Goal: Information Seeking & Learning: Learn about a topic

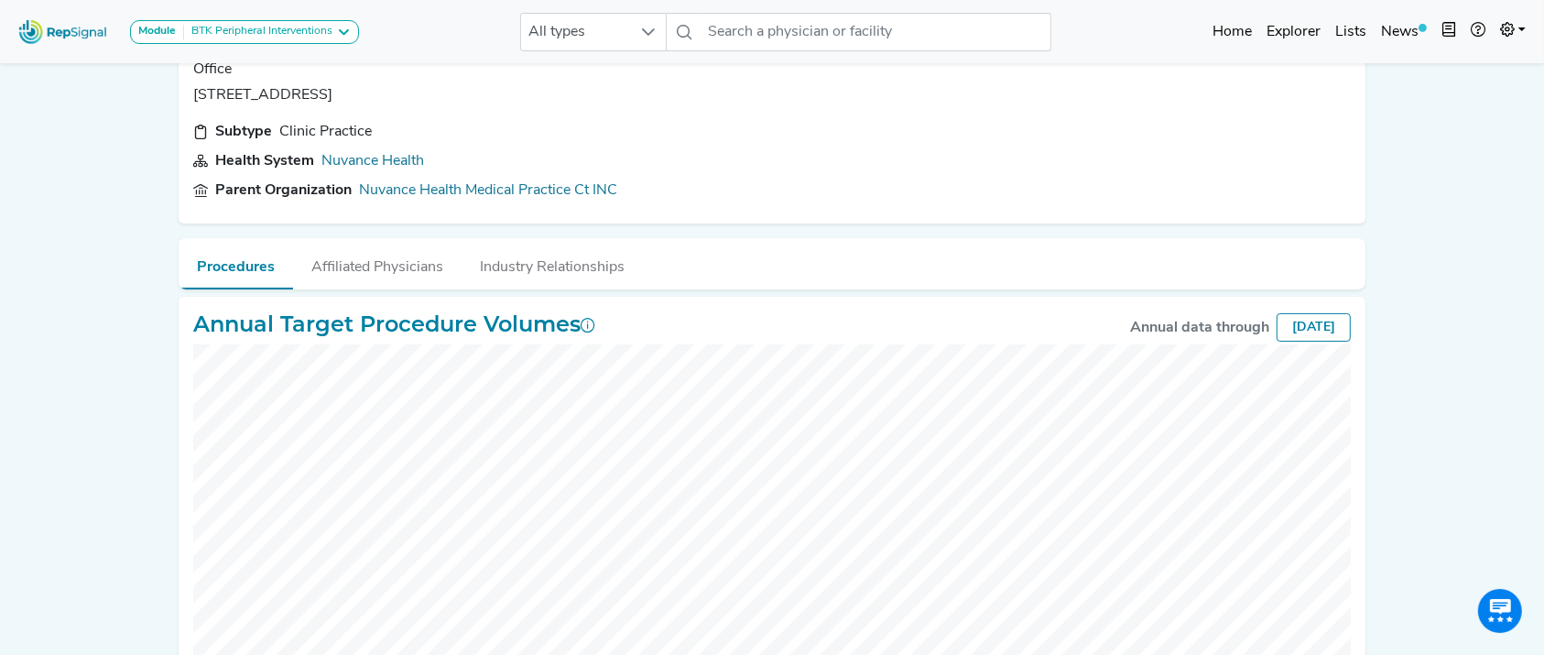
scroll to position [29, 0]
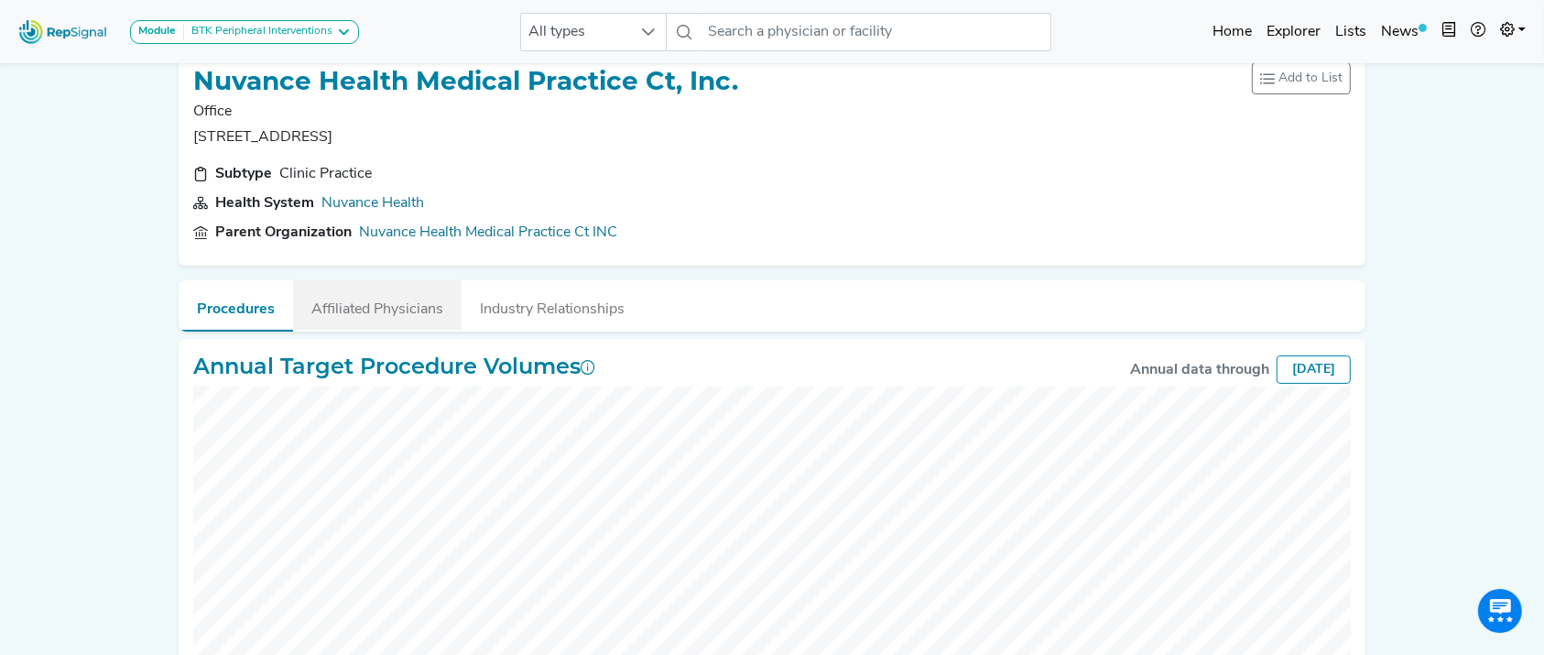
click at [373, 304] on button "Affiliated Physicians" at bounding box center [377, 304] width 169 height 49
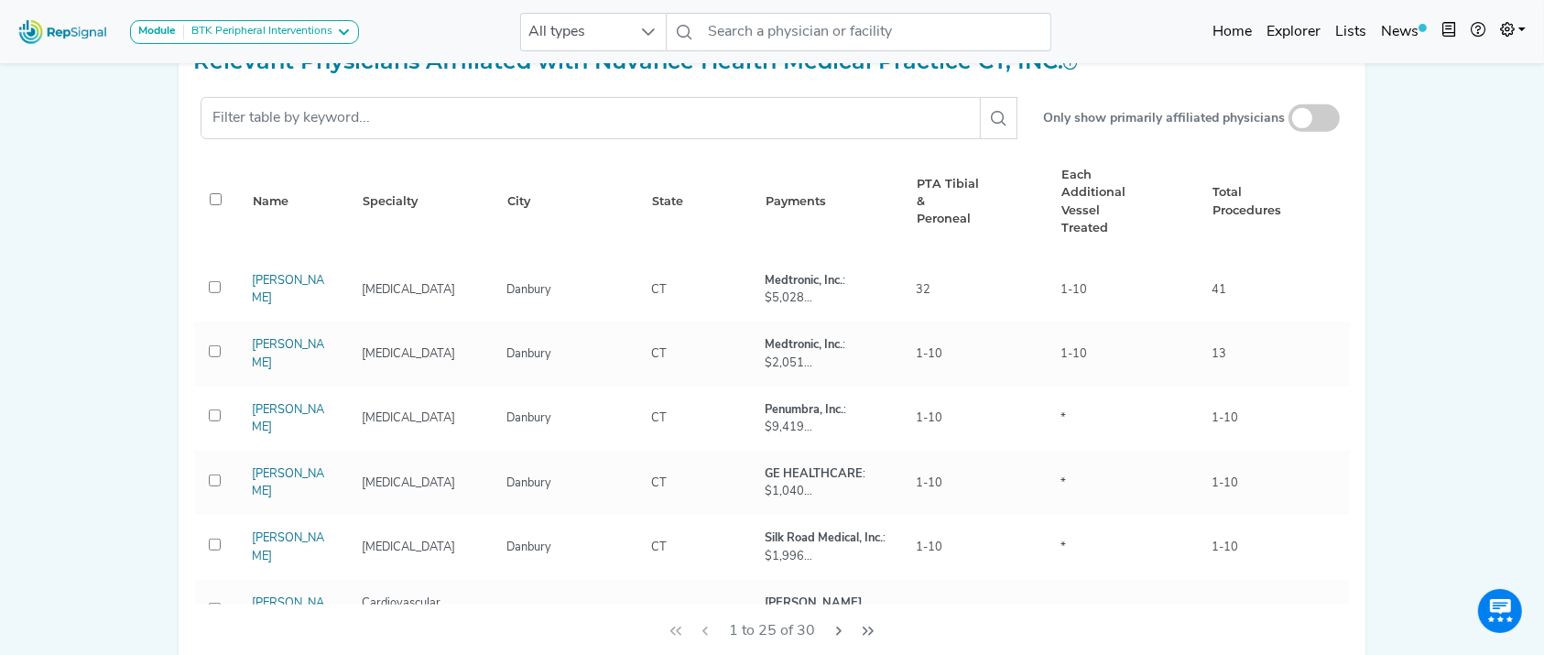
scroll to position [872, 0]
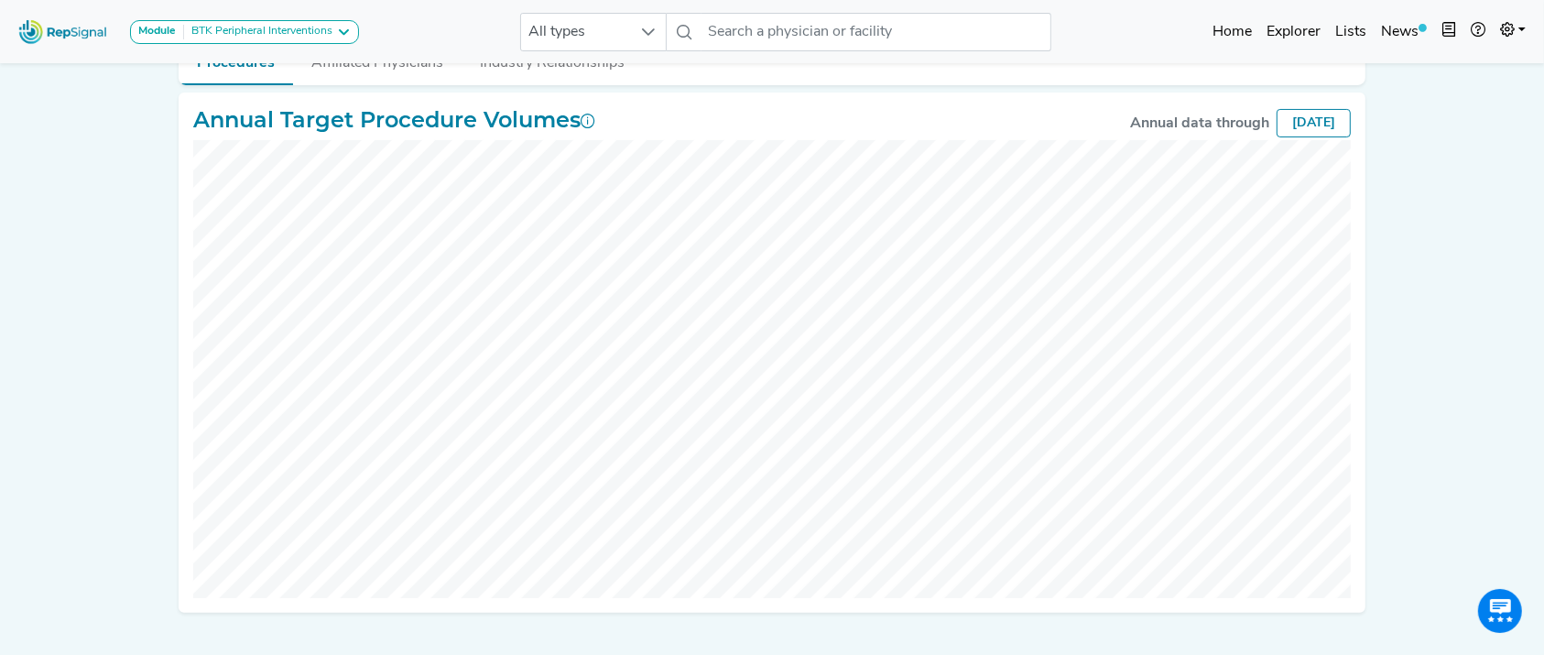
scroll to position [241, 0]
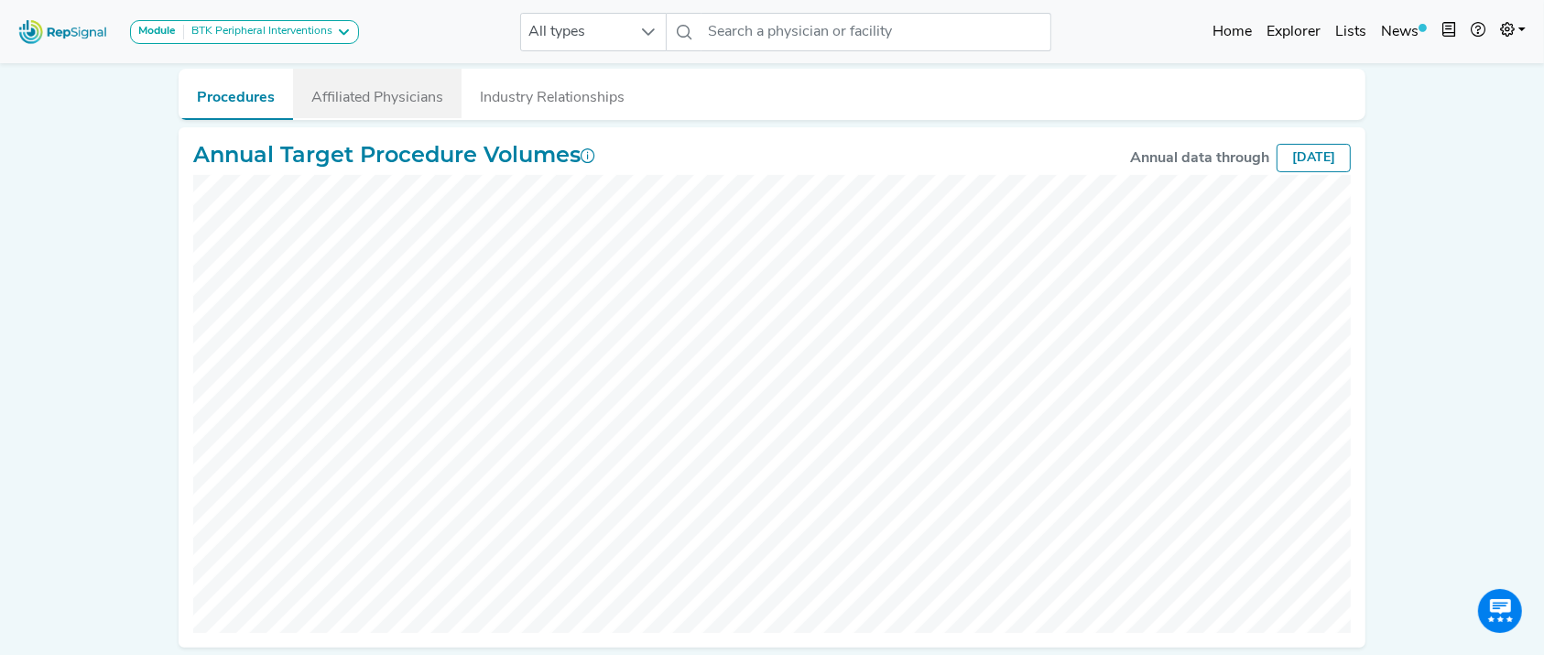
click at [448, 100] on button "Affiliated Physicians" at bounding box center [377, 93] width 169 height 49
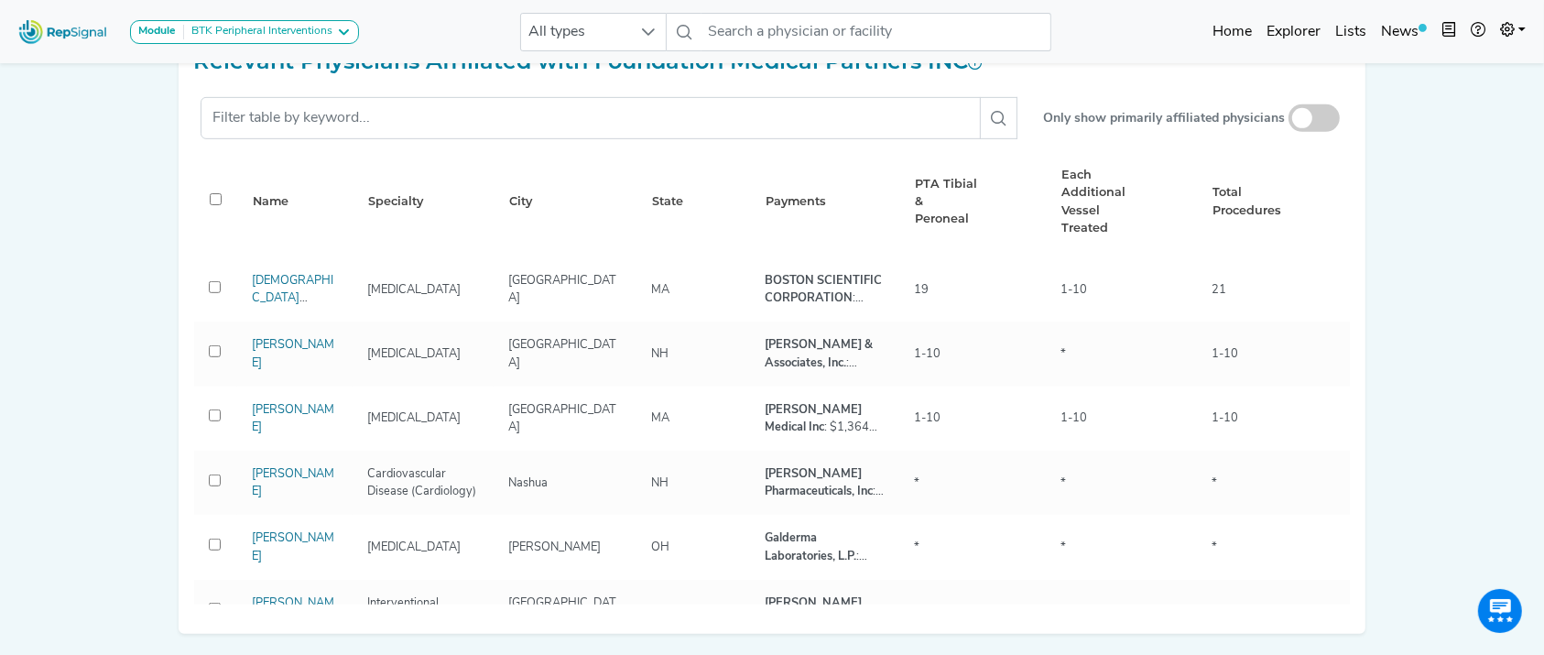
scroll to position [880, 0]
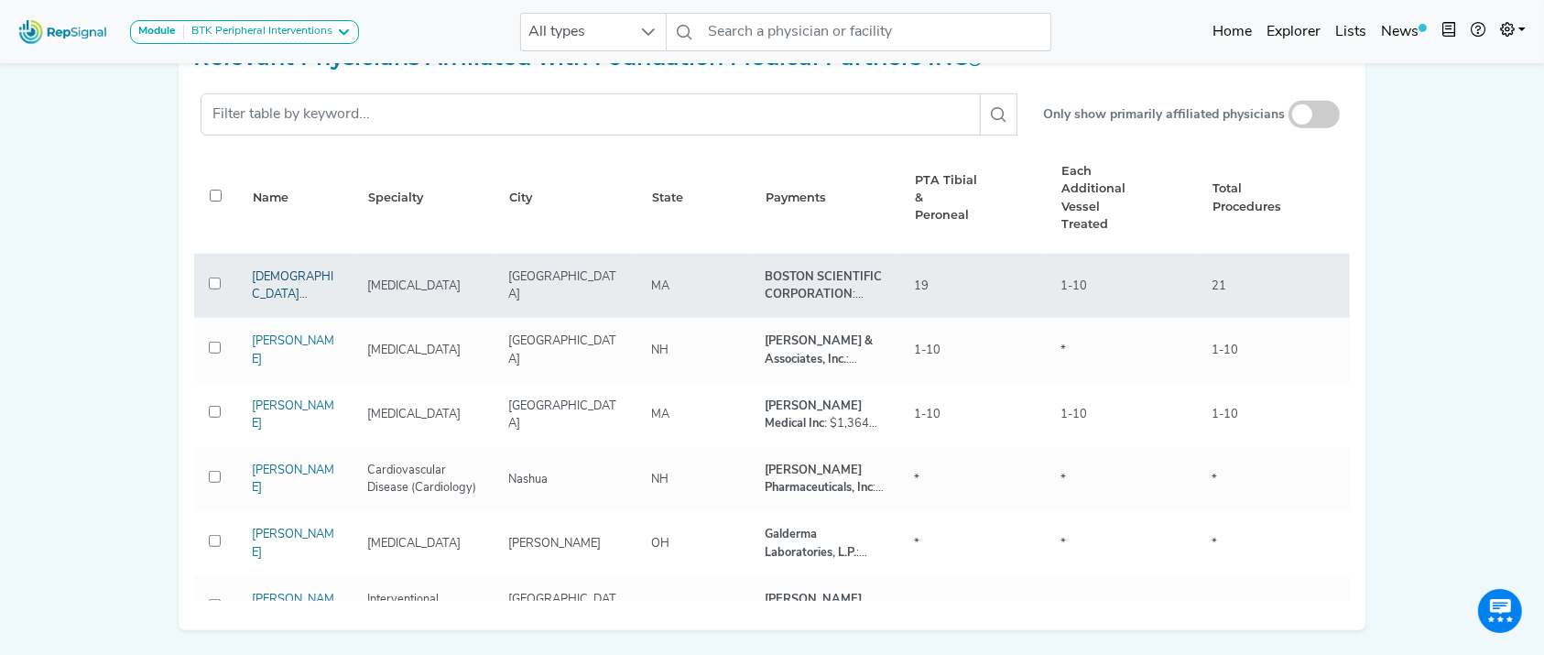
click at [295, 288] on link "[DEMOGRAPHIC_DATA][PERSON_NAME]" at bounding box center [293, 303] width 82 height 65
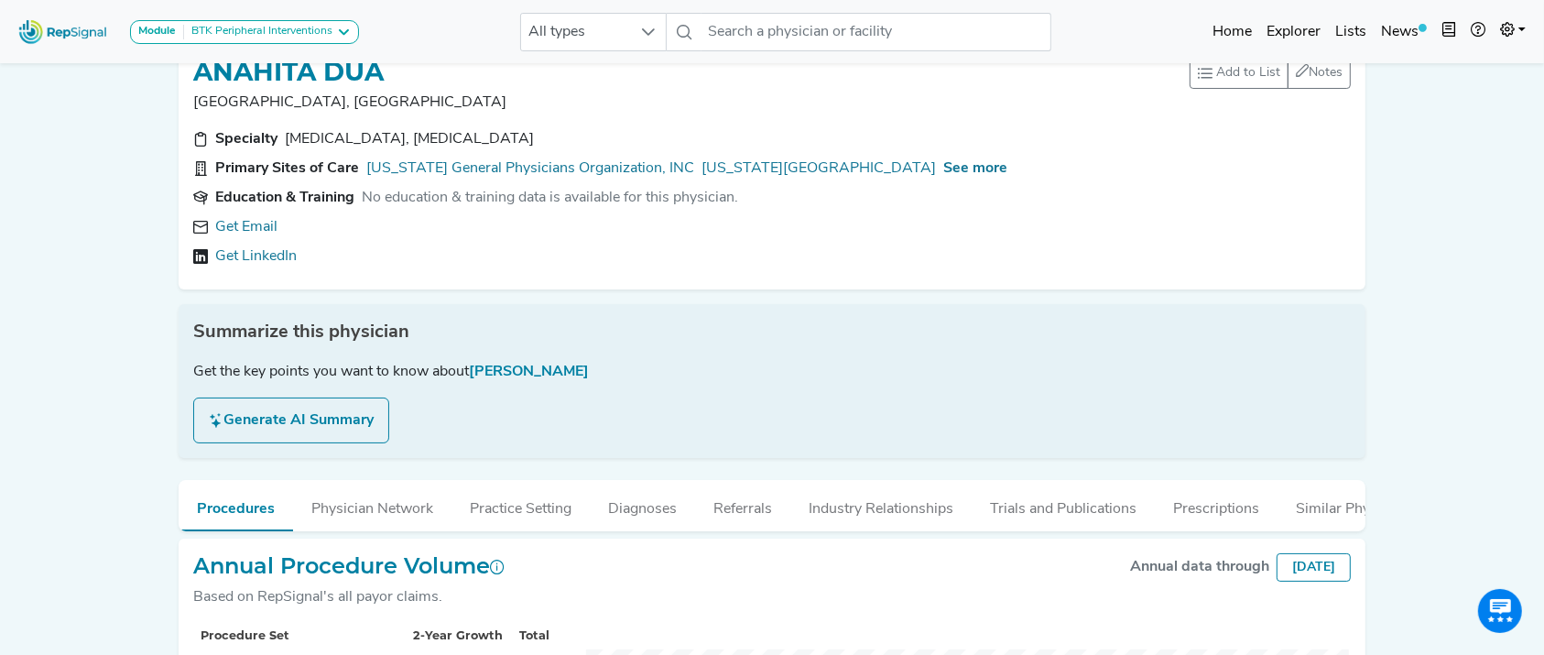
scroll to position [40, 0]
click at [637, 166] on link "Massachusetts General Physicians Organization, INC" at bounding box center [530, 167] width 328 height 22
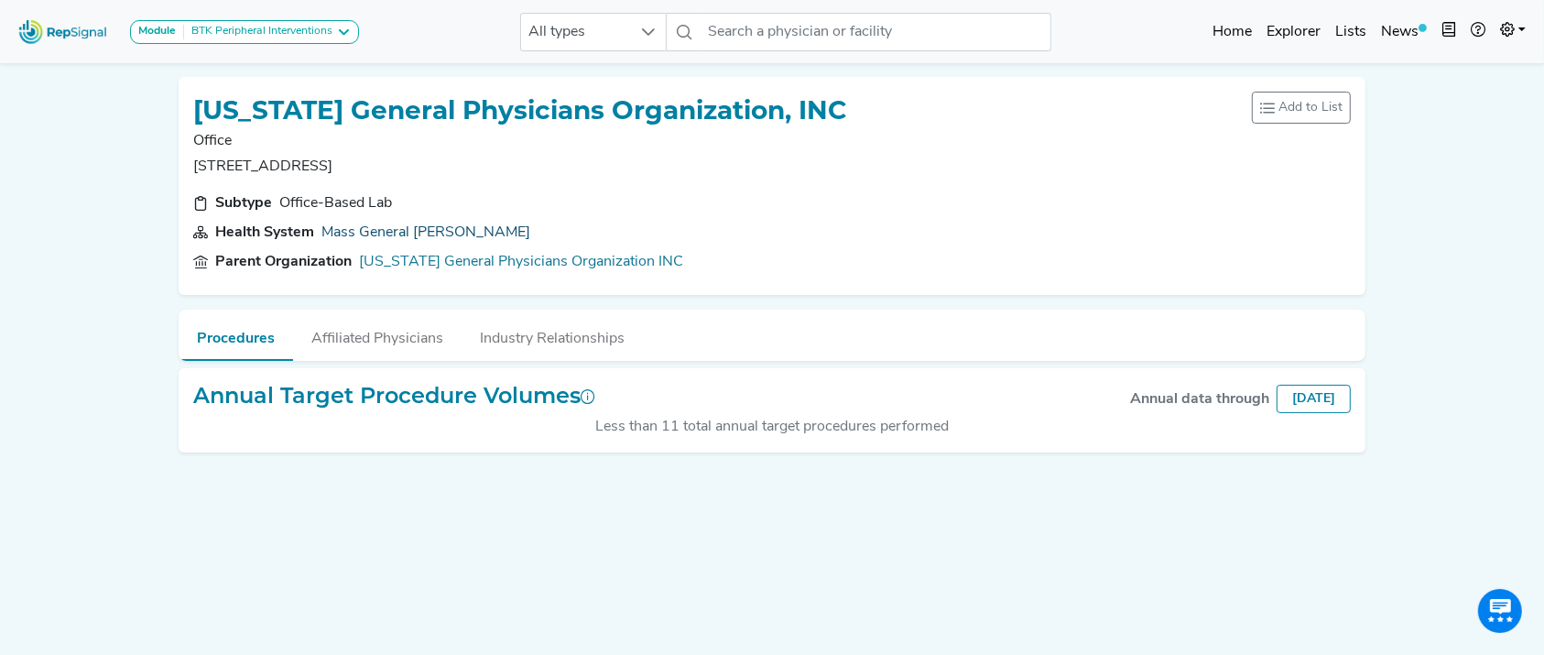
click at [394, 231] on link "Mass General Brigham" at bounding box center [425, 232] width 209 height 15
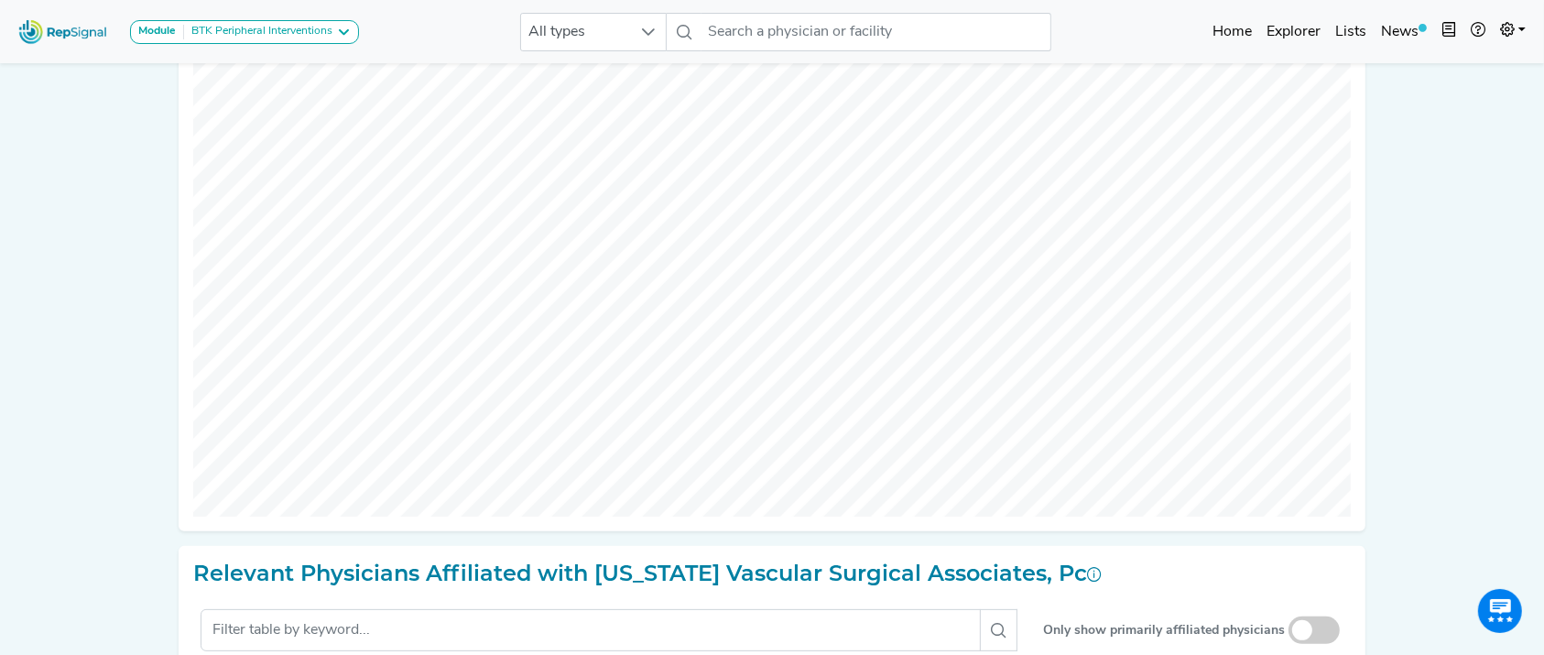
scroll to position [354, 0]
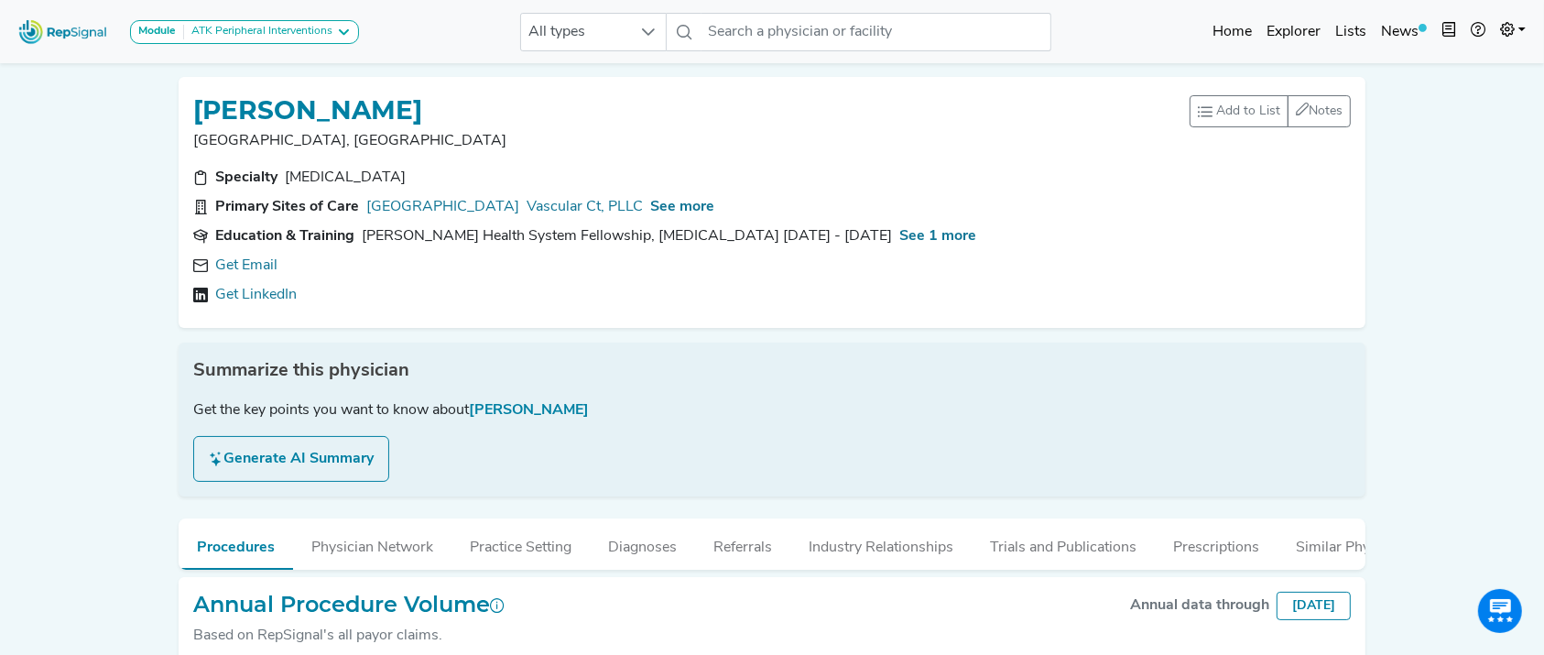
scroll to position [179, 0]
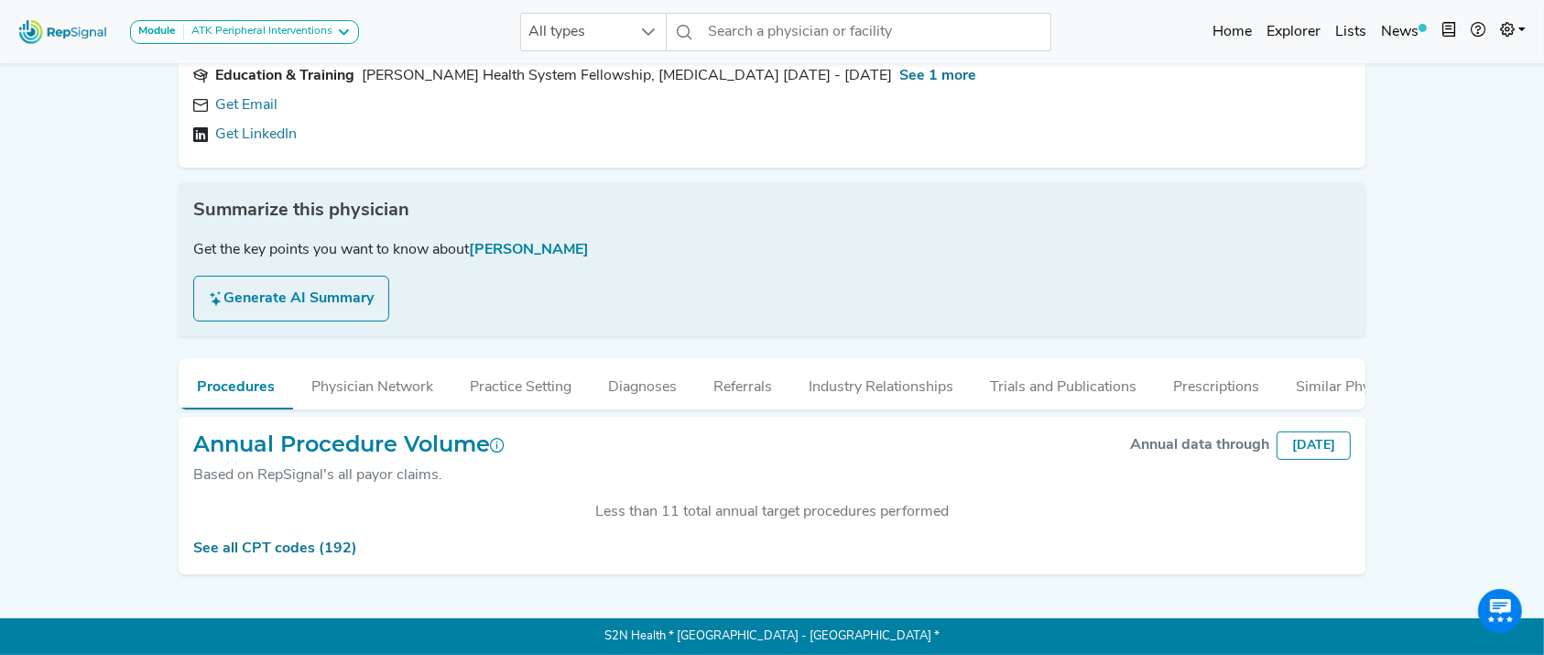
click at [1282, 113] on div "BENJAMIN CHANDLER Danbury, CT Add to List Recent Lists: Starred Physicians Crea…" at bounding box center [772, 238] width 1209 height 672
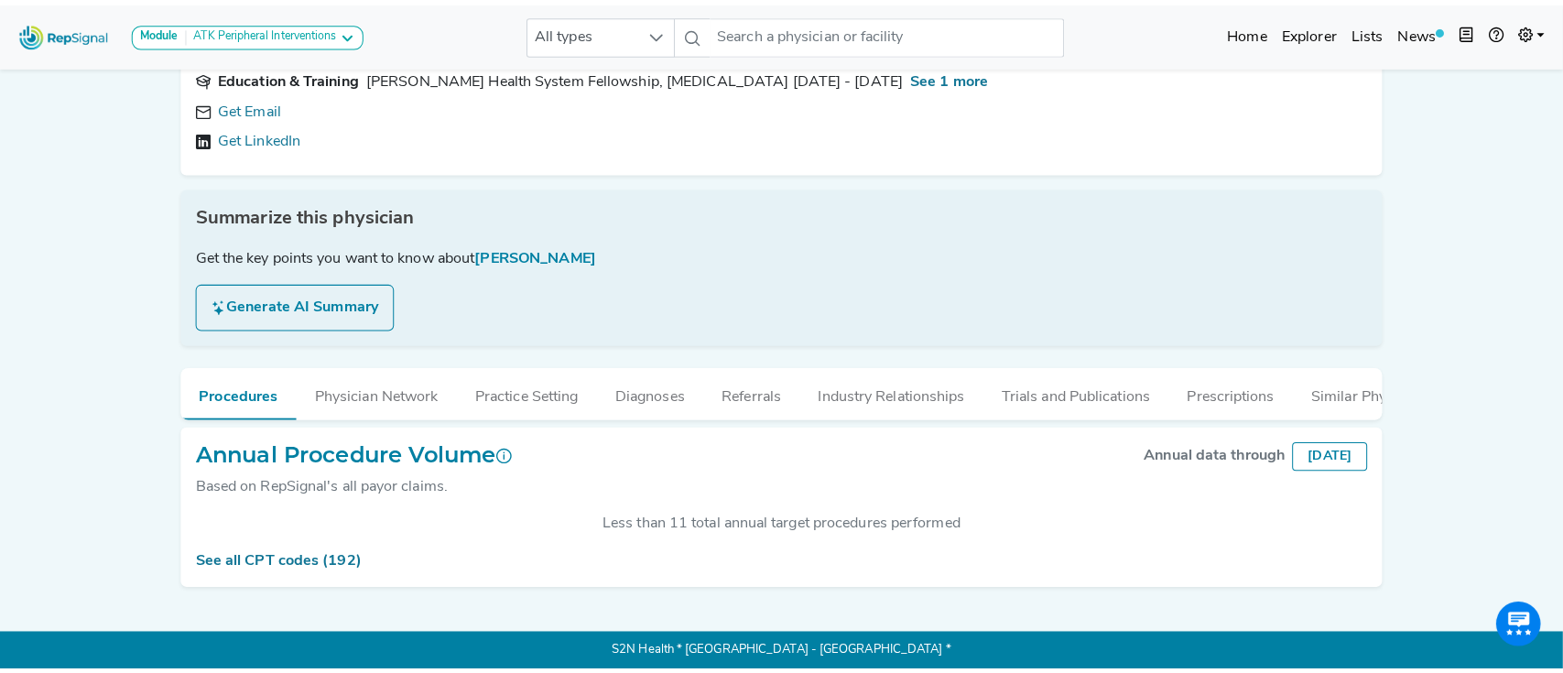
scroll to position [0, 0]
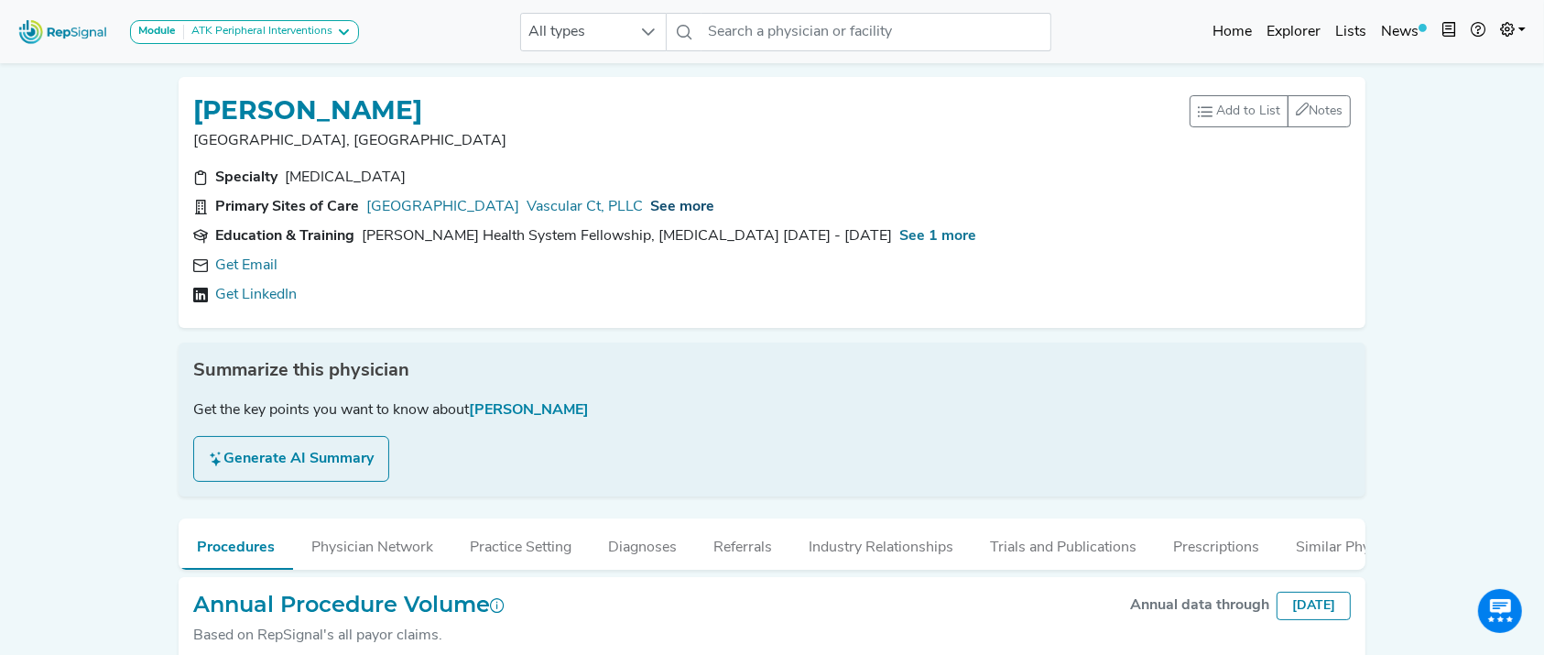
click at [659, 206] on span "See more" at bounding box center [682, 207] width 64 height 15
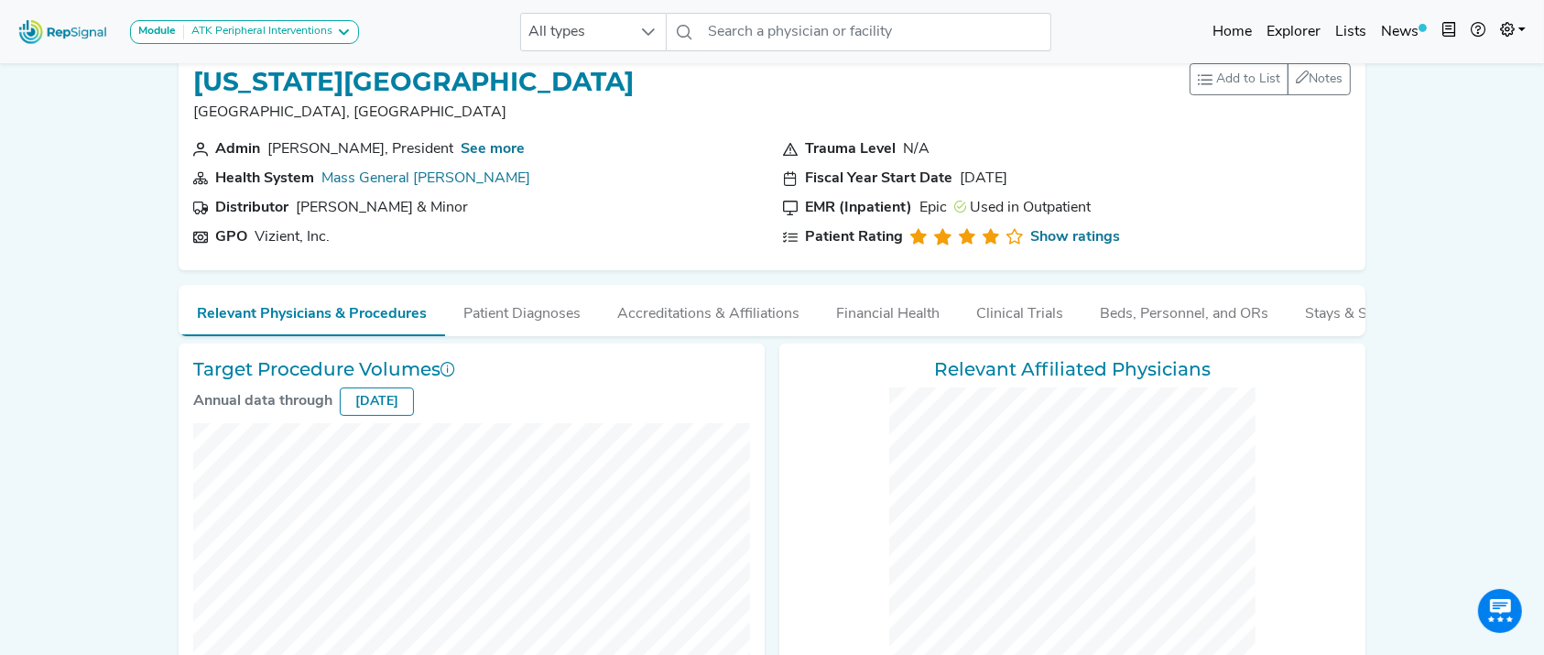
scroll to position [17, 0]
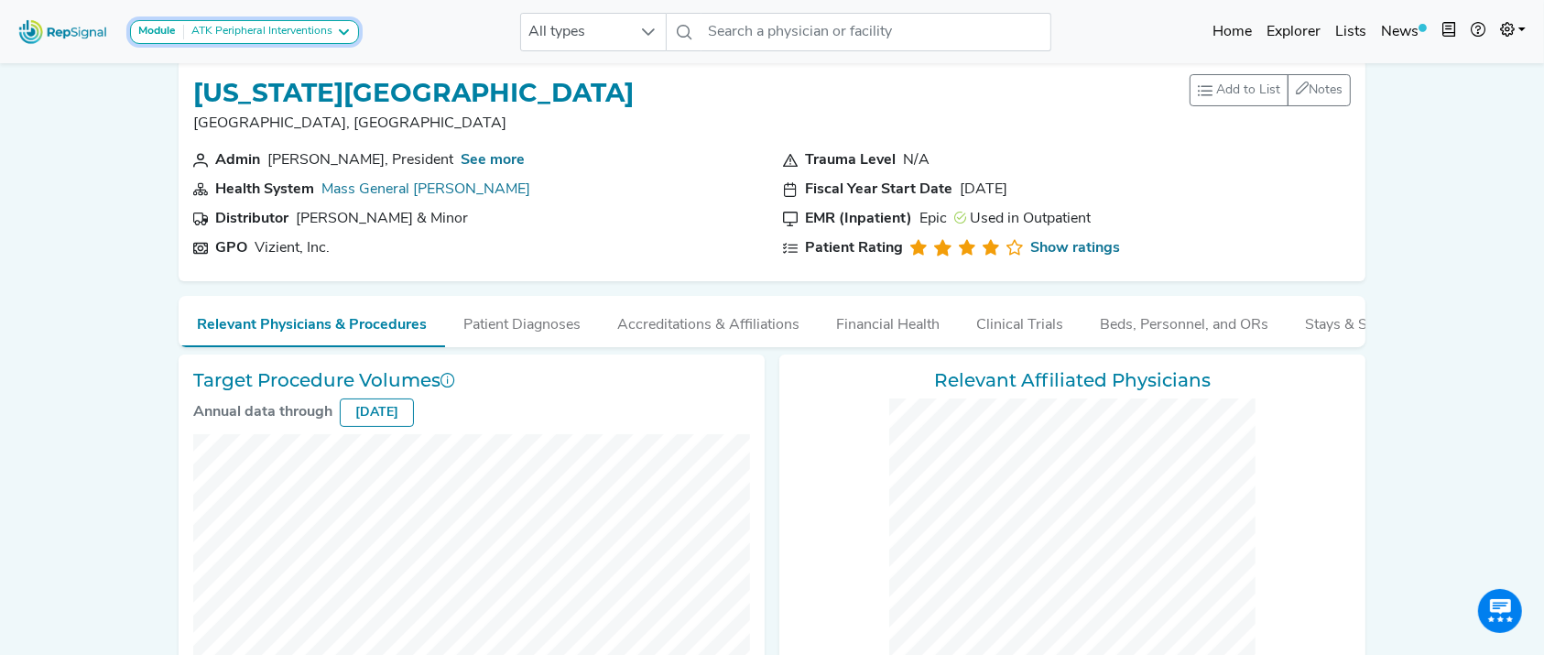
click at [304, 39] on button "Module ATK Peripheral Interventions" at bounding box center [244, 32] width 229 height 24
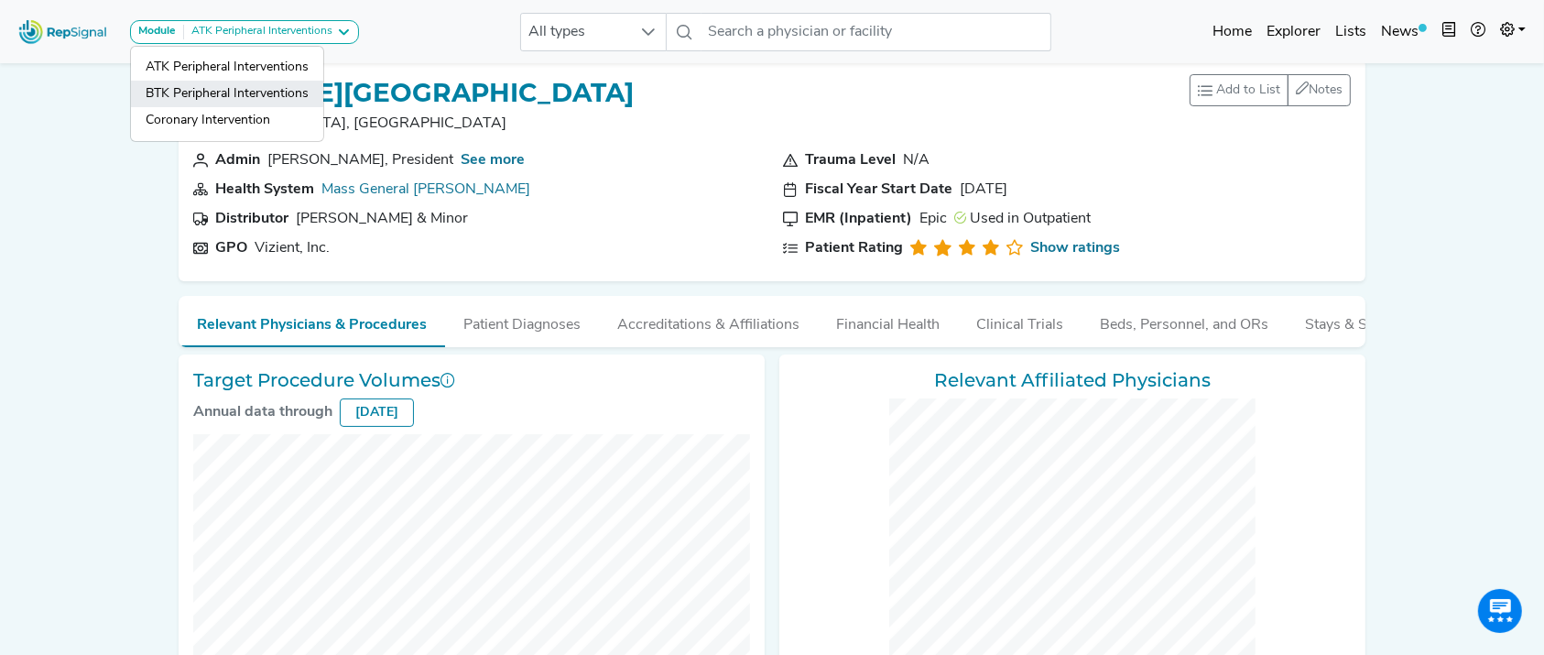
click at [279, 107] on link "BTK Peripheral Interventions" at bounding box center [227, 120] width 192 height 27
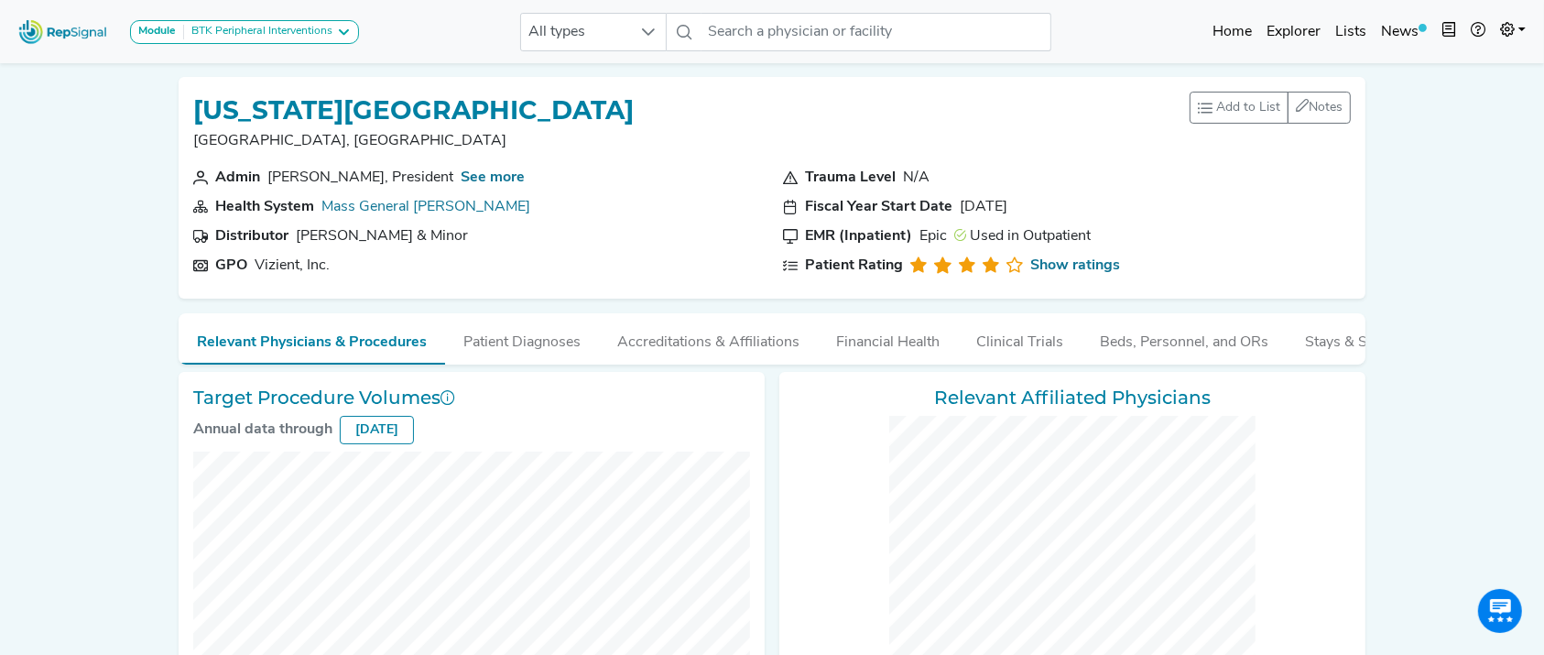
scroll to position [603, 0]
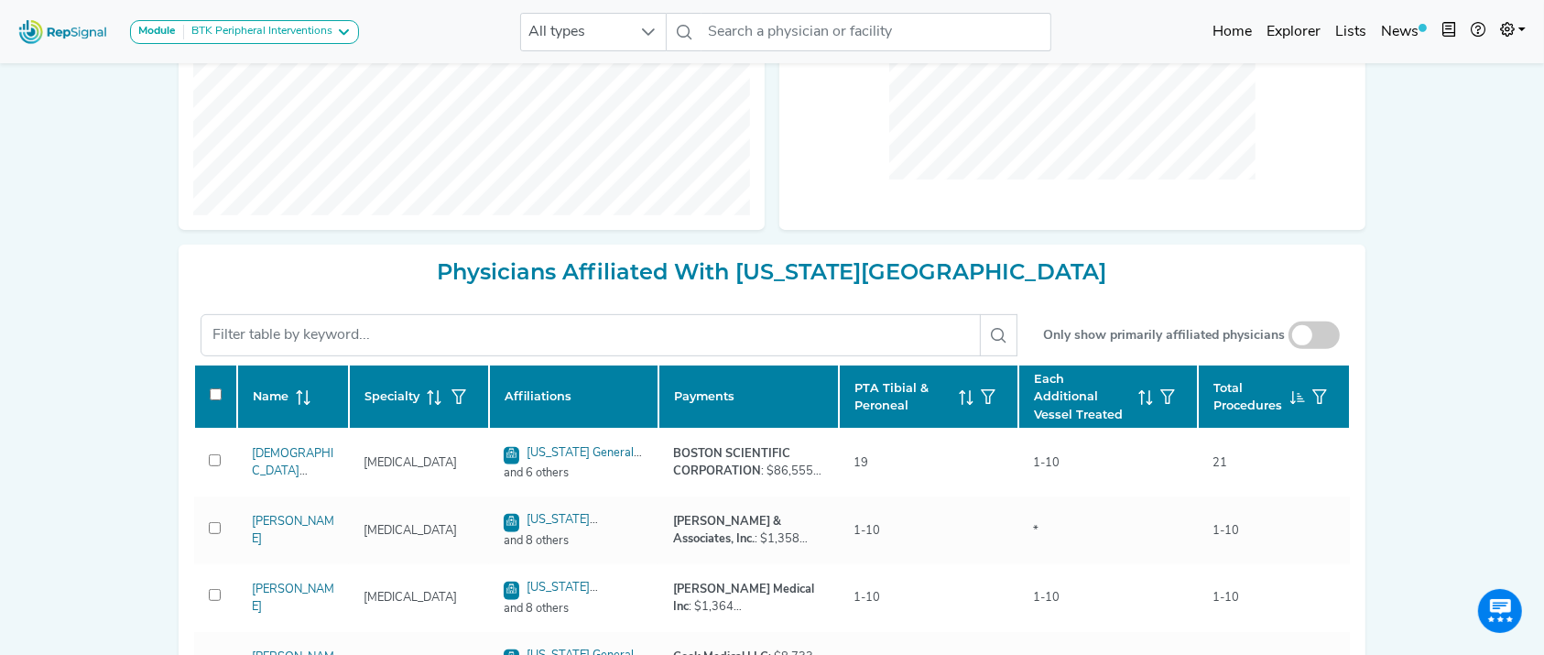
checkbox input "false"
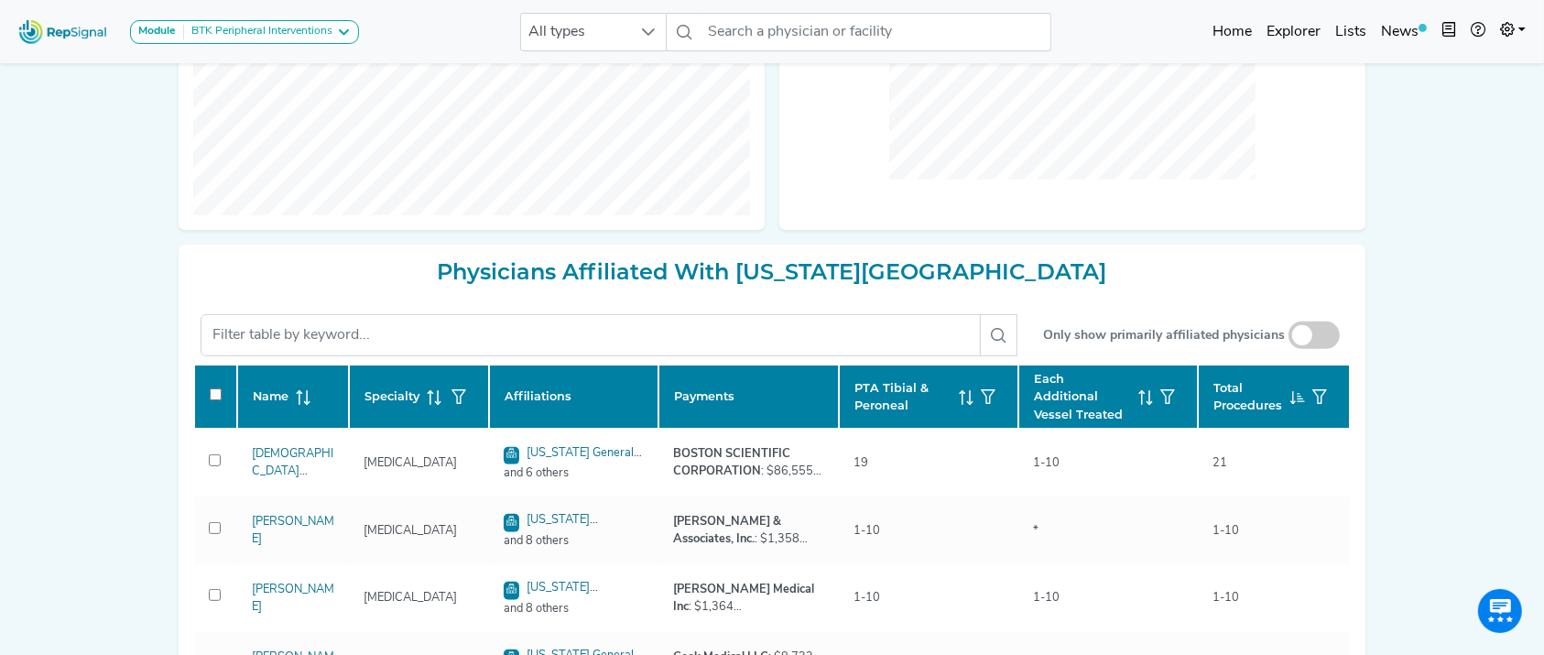
checkbox input "false"
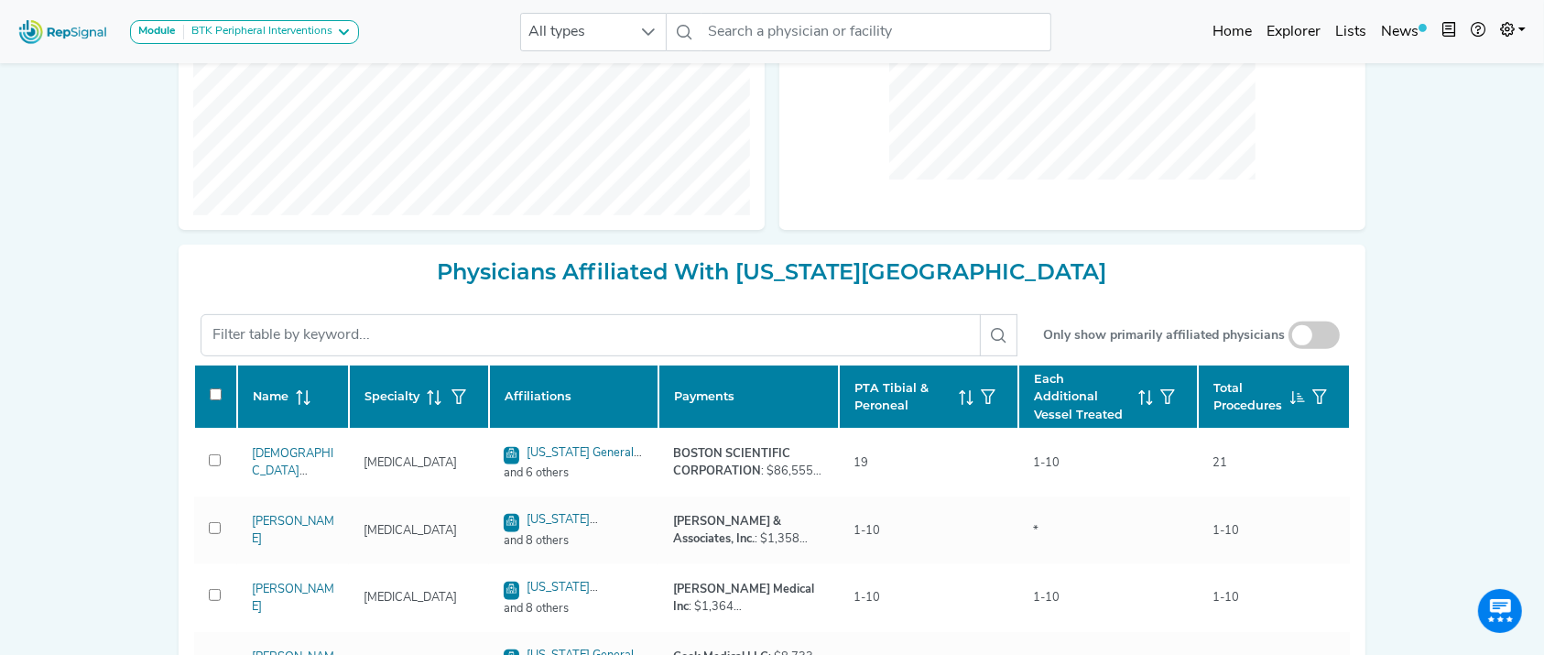
checkbox input "false"
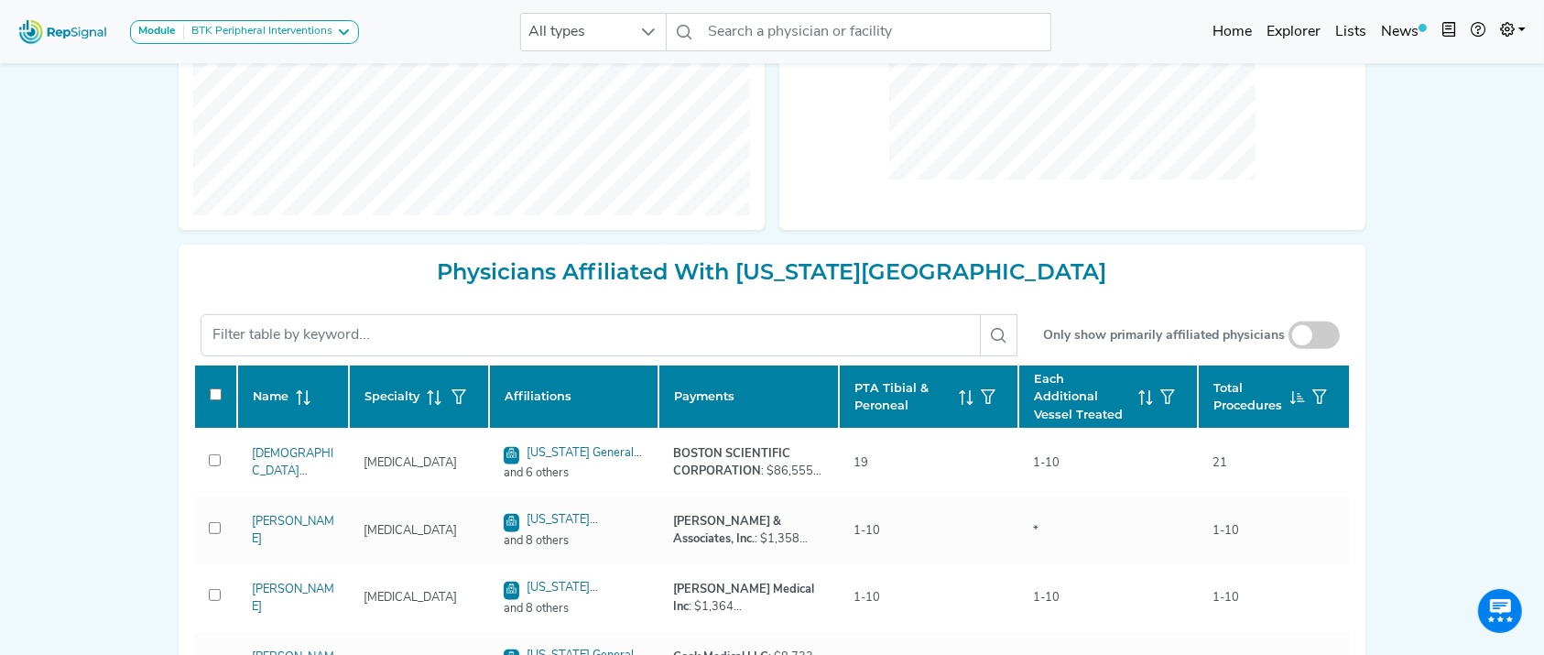
checkbox input "false"
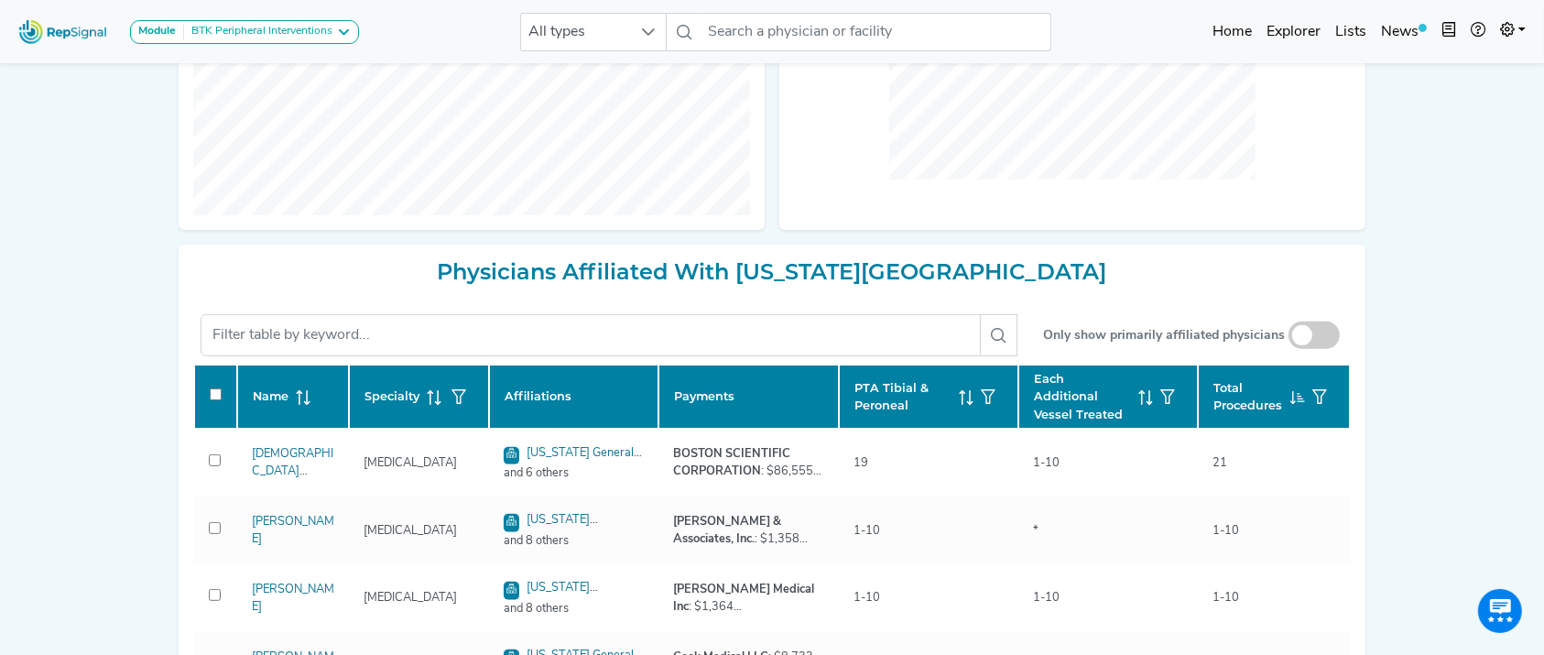
checkbox input "false"
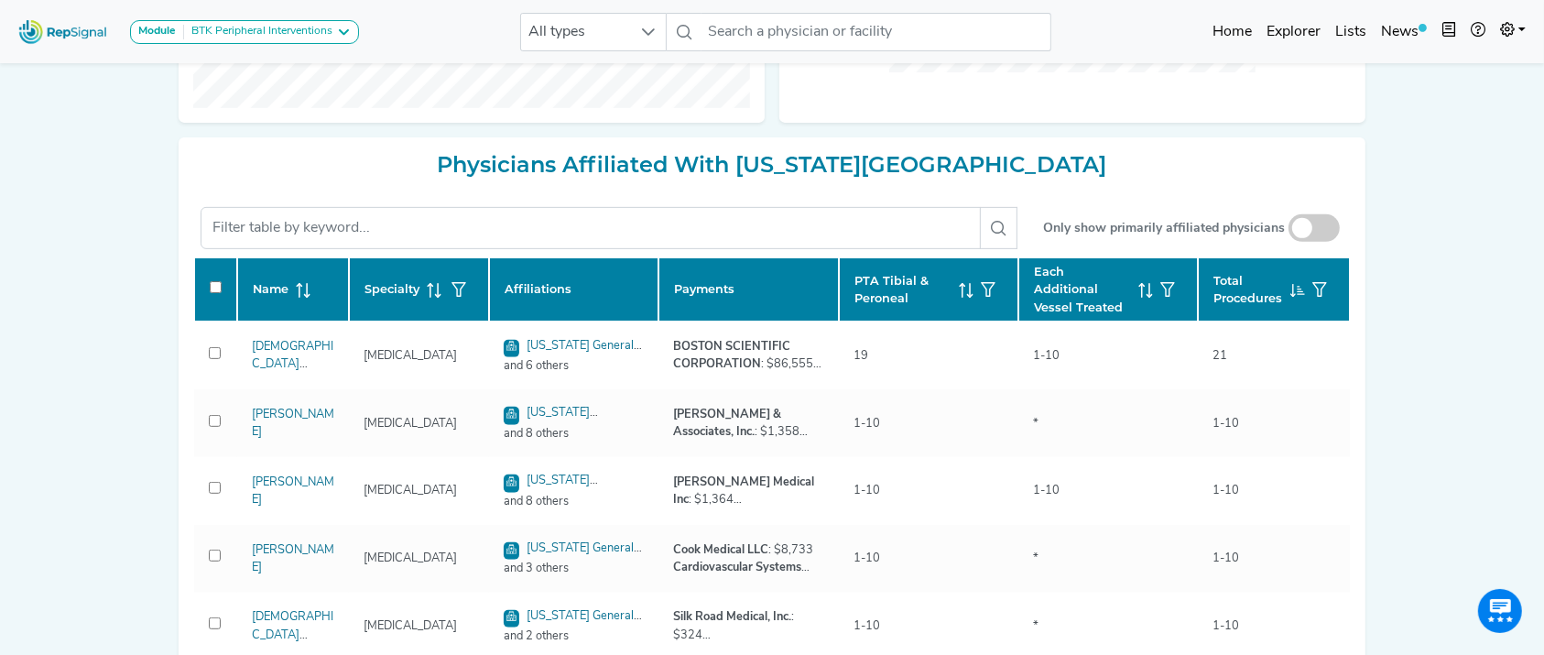
scroll to position [716, 0]
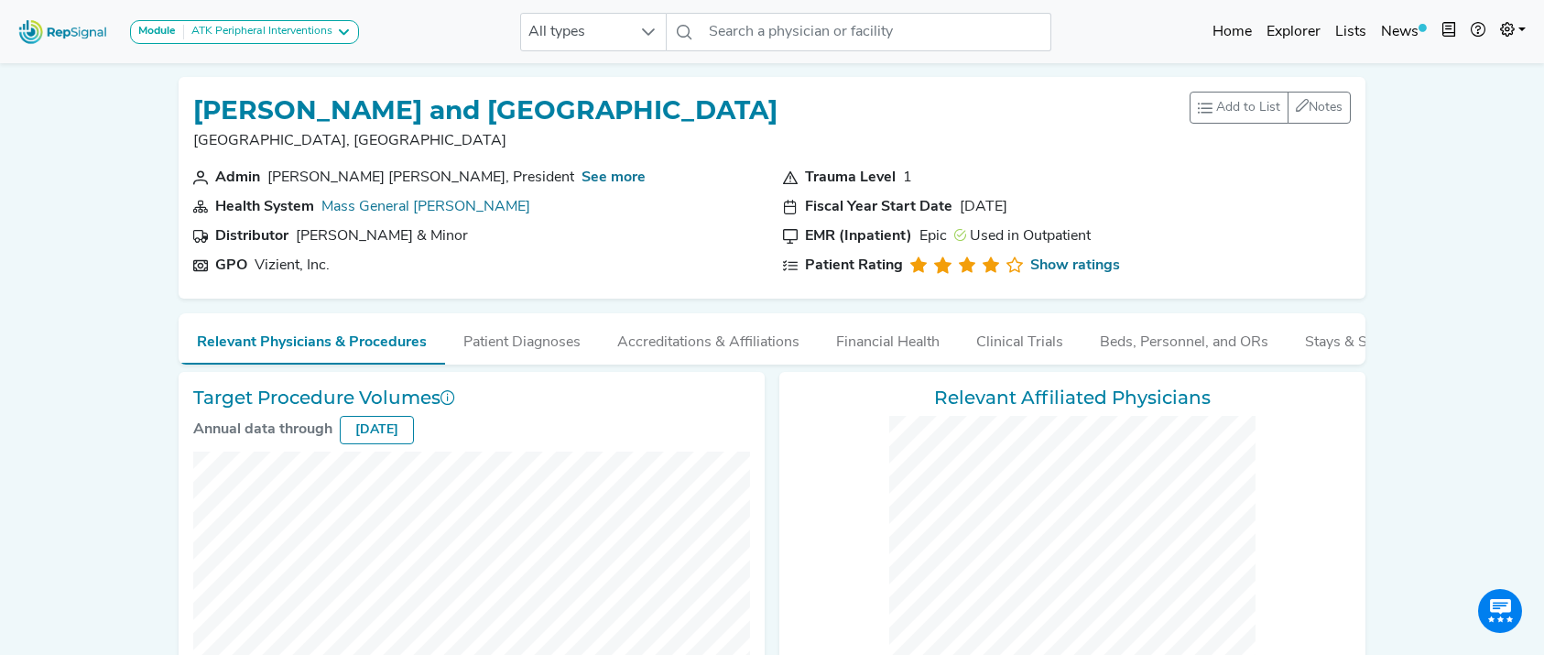
checkbox input "false"
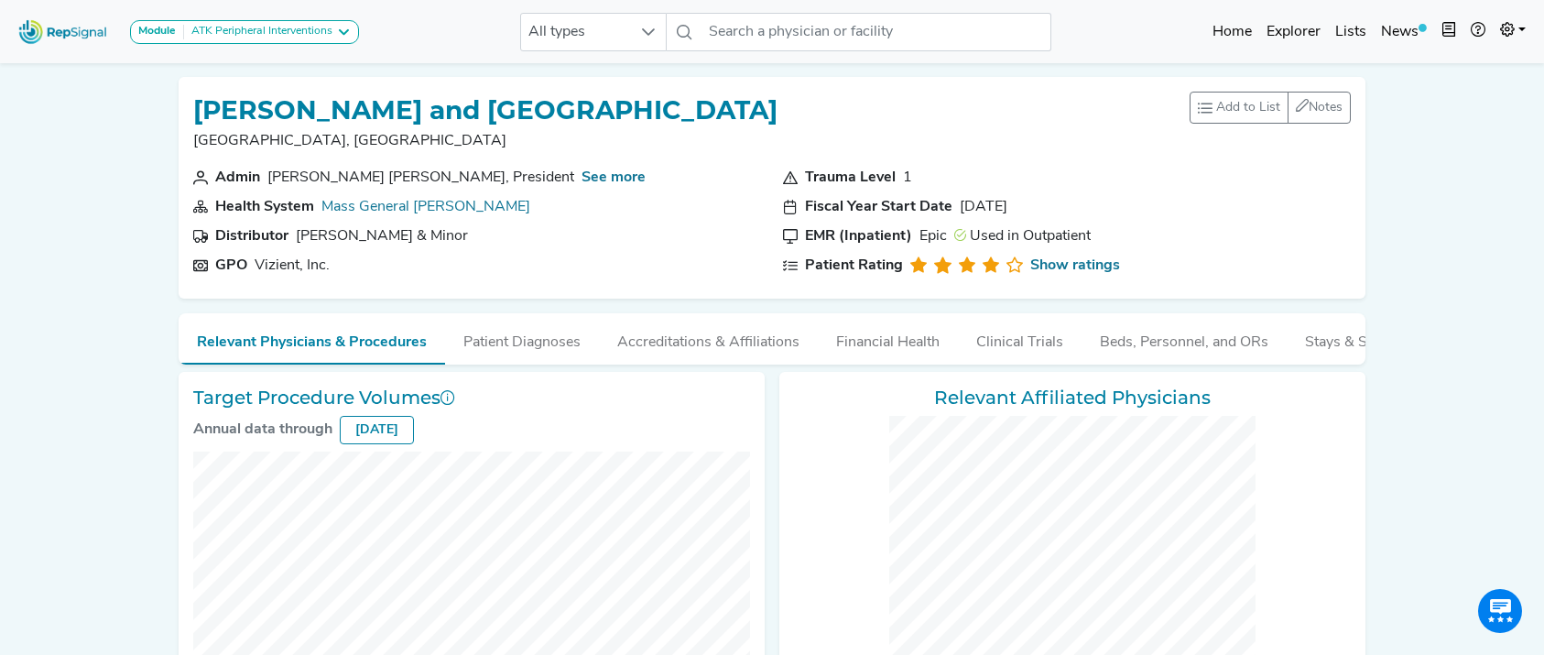
checkbox input "false"
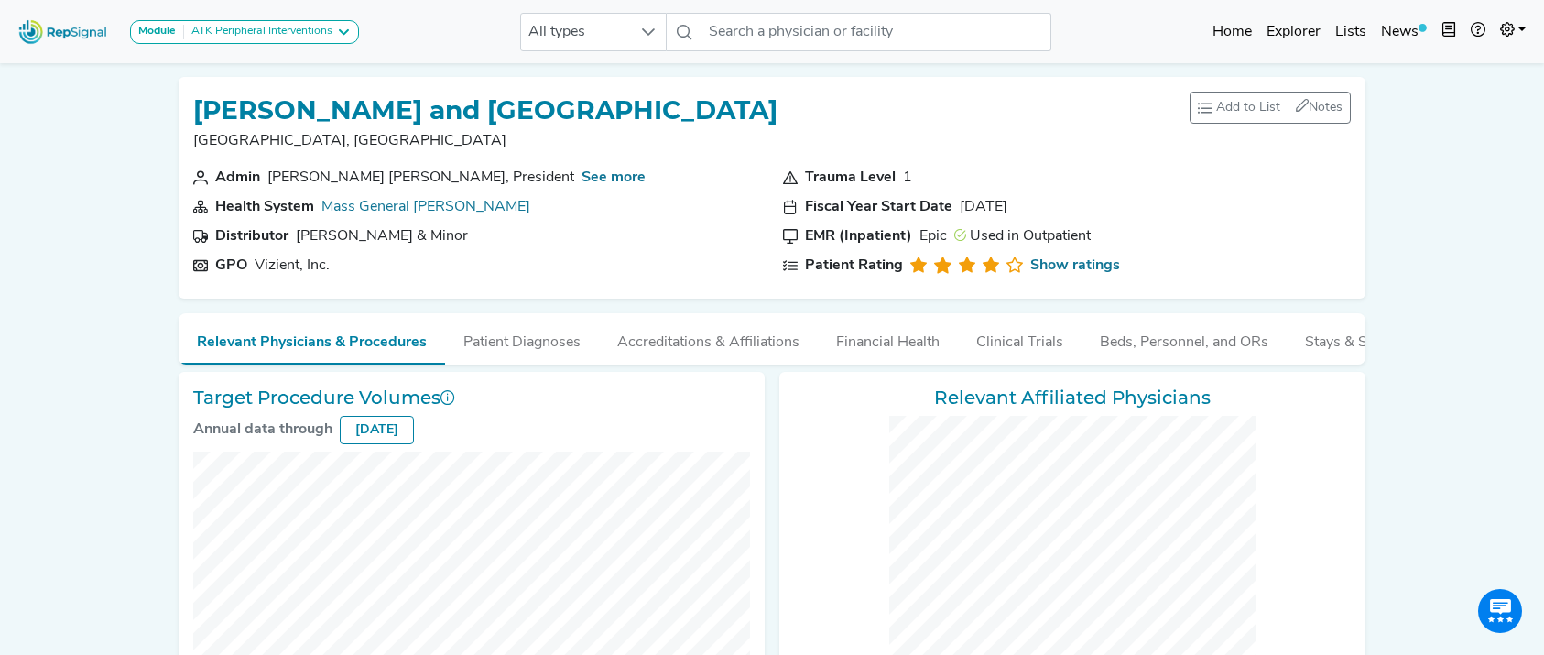
checkbox input "false"
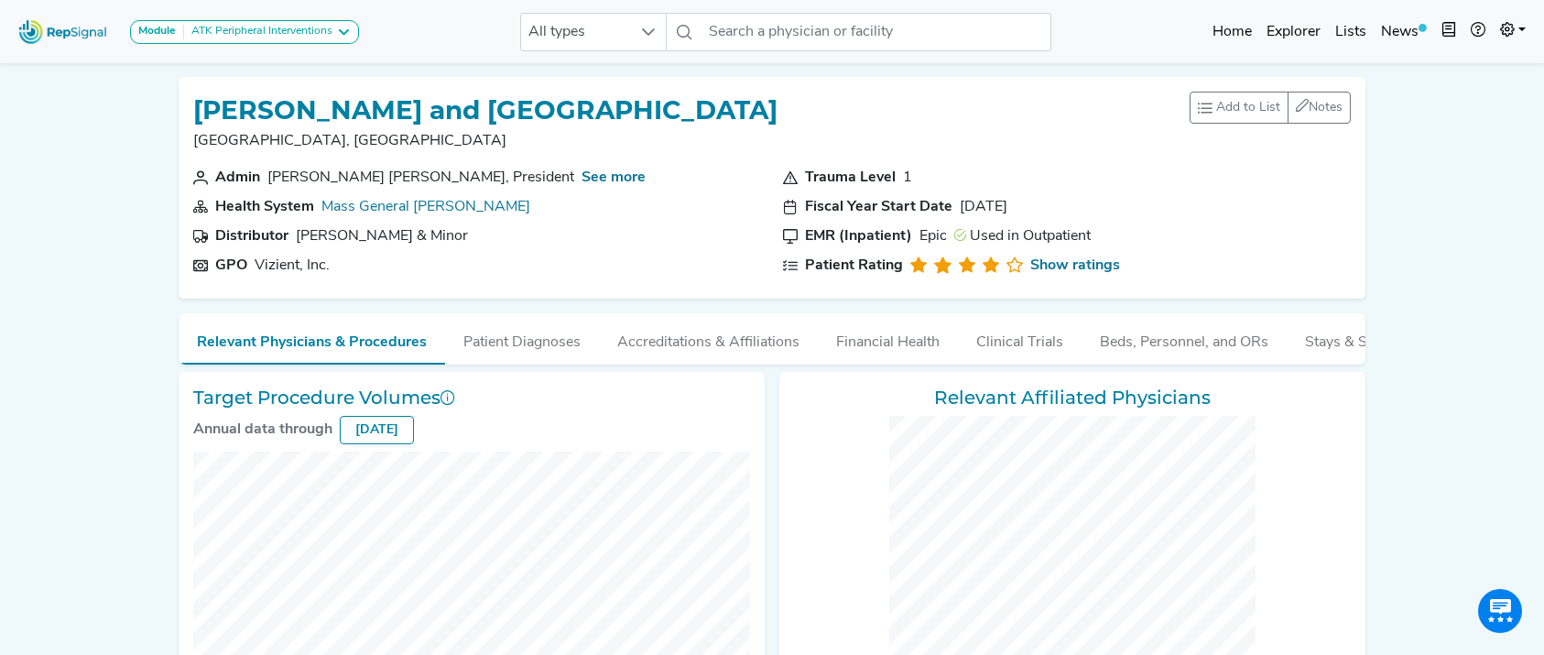
checkbox input "false"
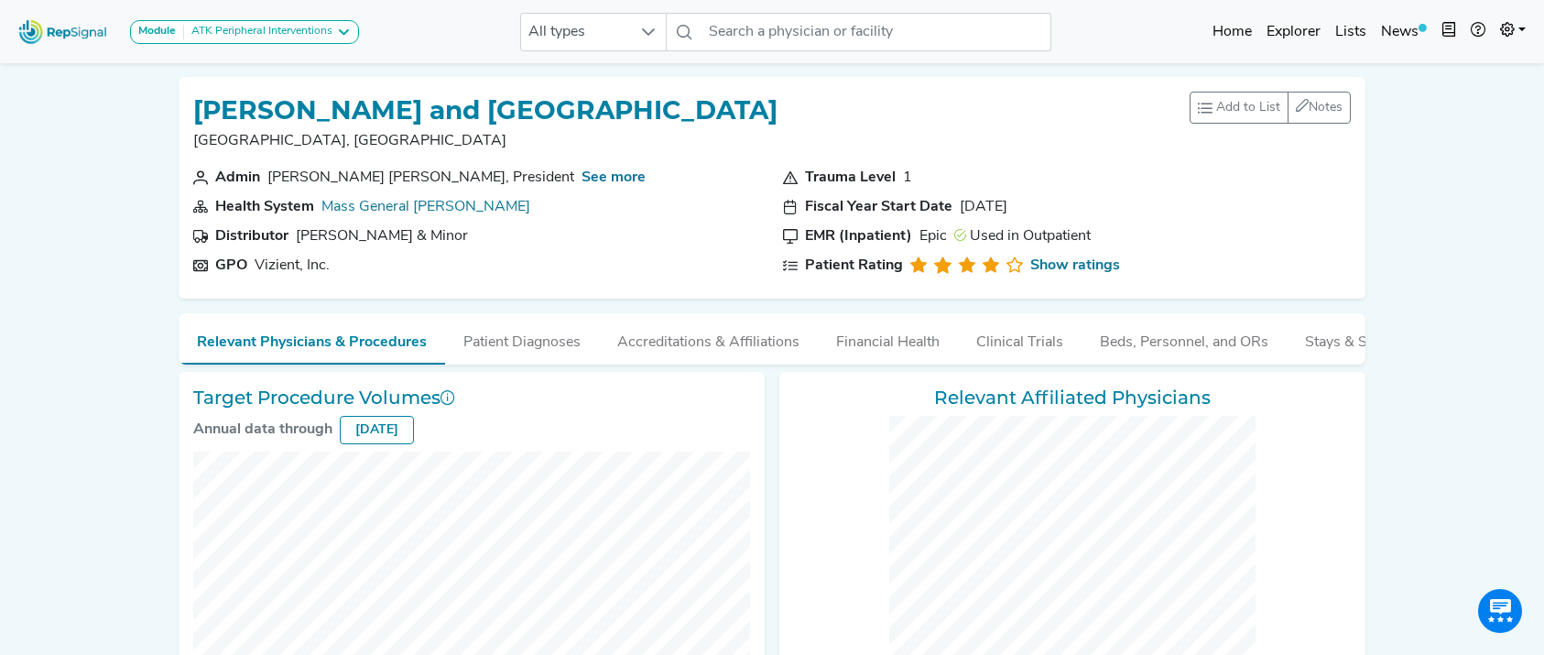
checkbox input "false"
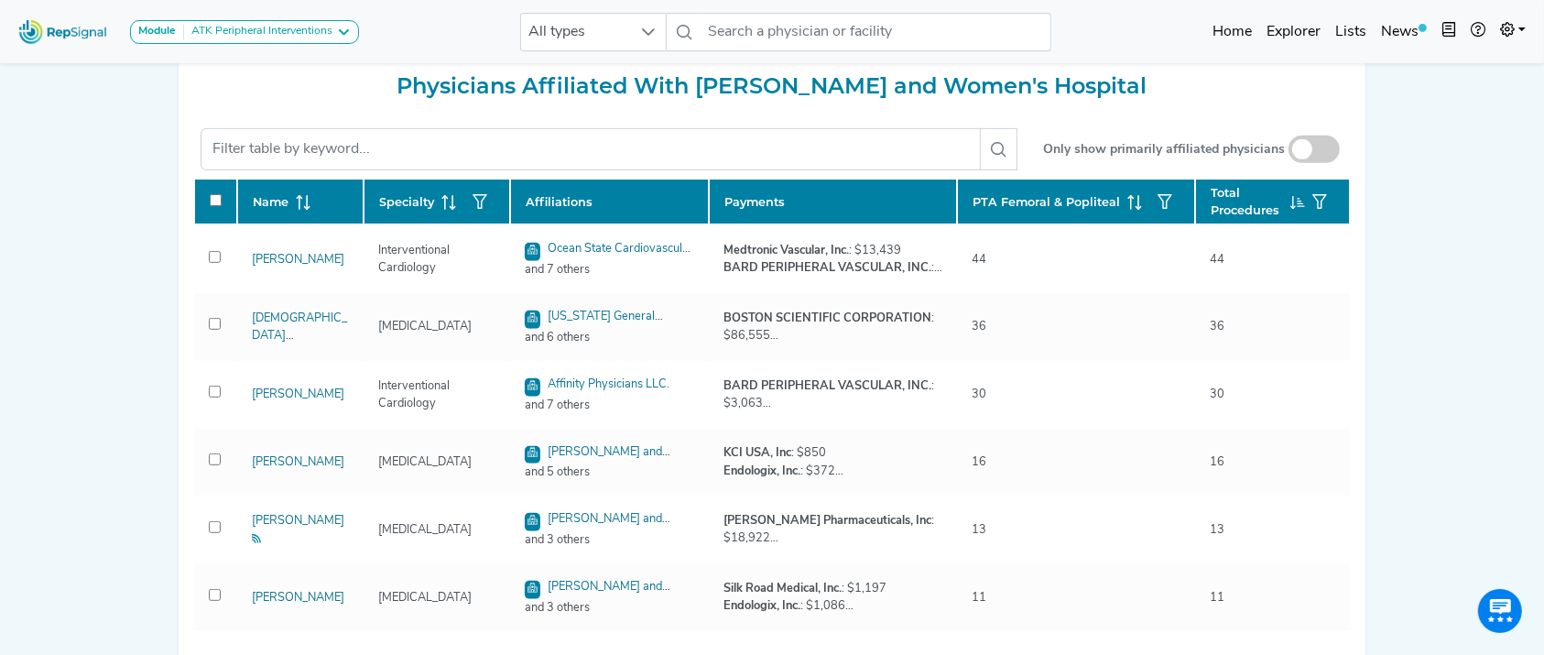
scroll to position [937, 0]
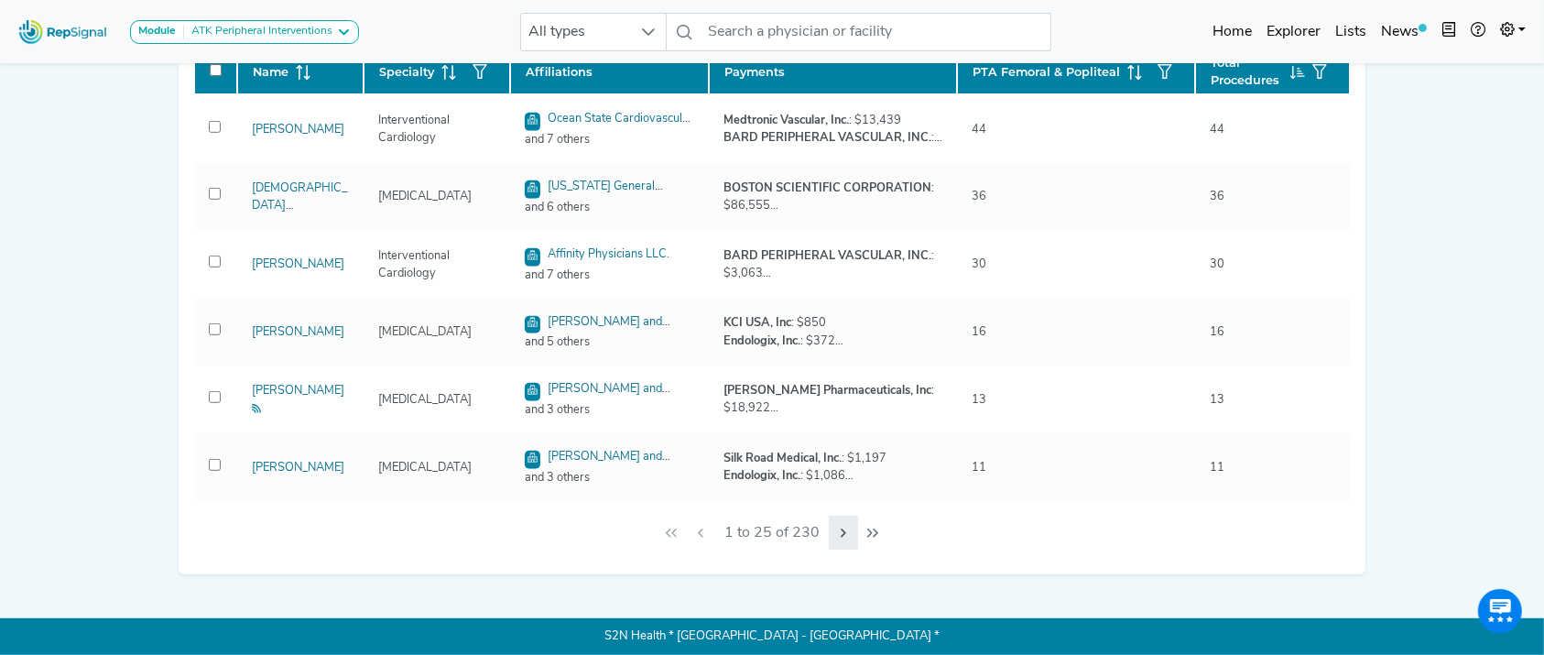
click at [844, 526] on icon "Next Page" at bounding box center [843, 533] width 15 height 15
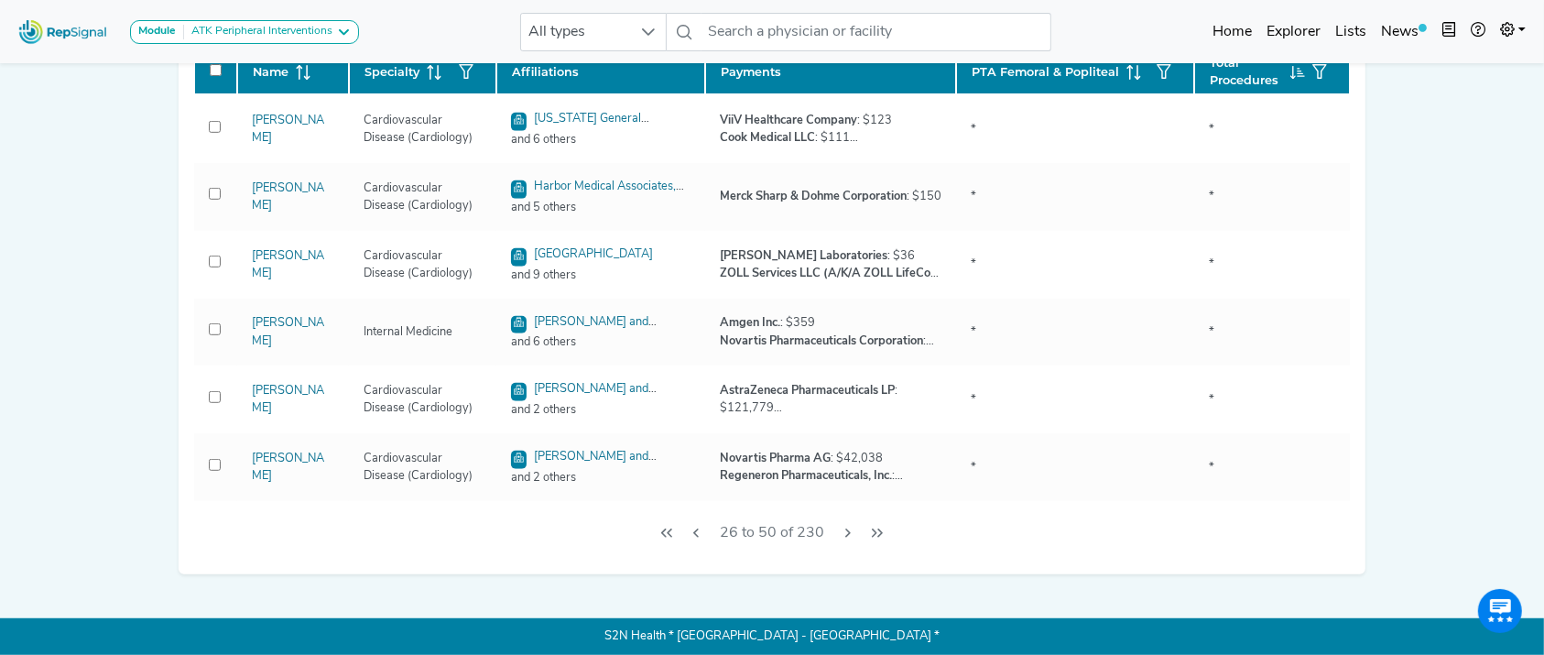
checkbox input "false"
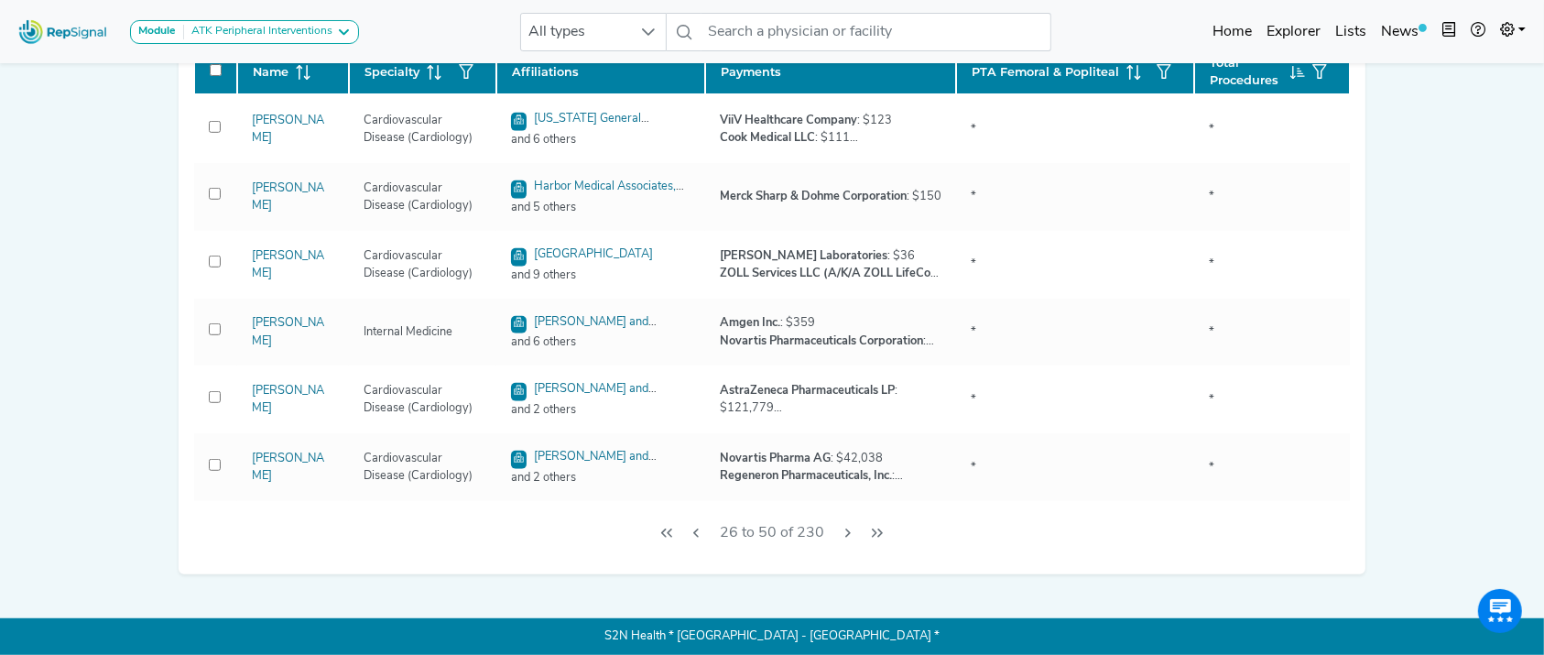
checkbox input "false"
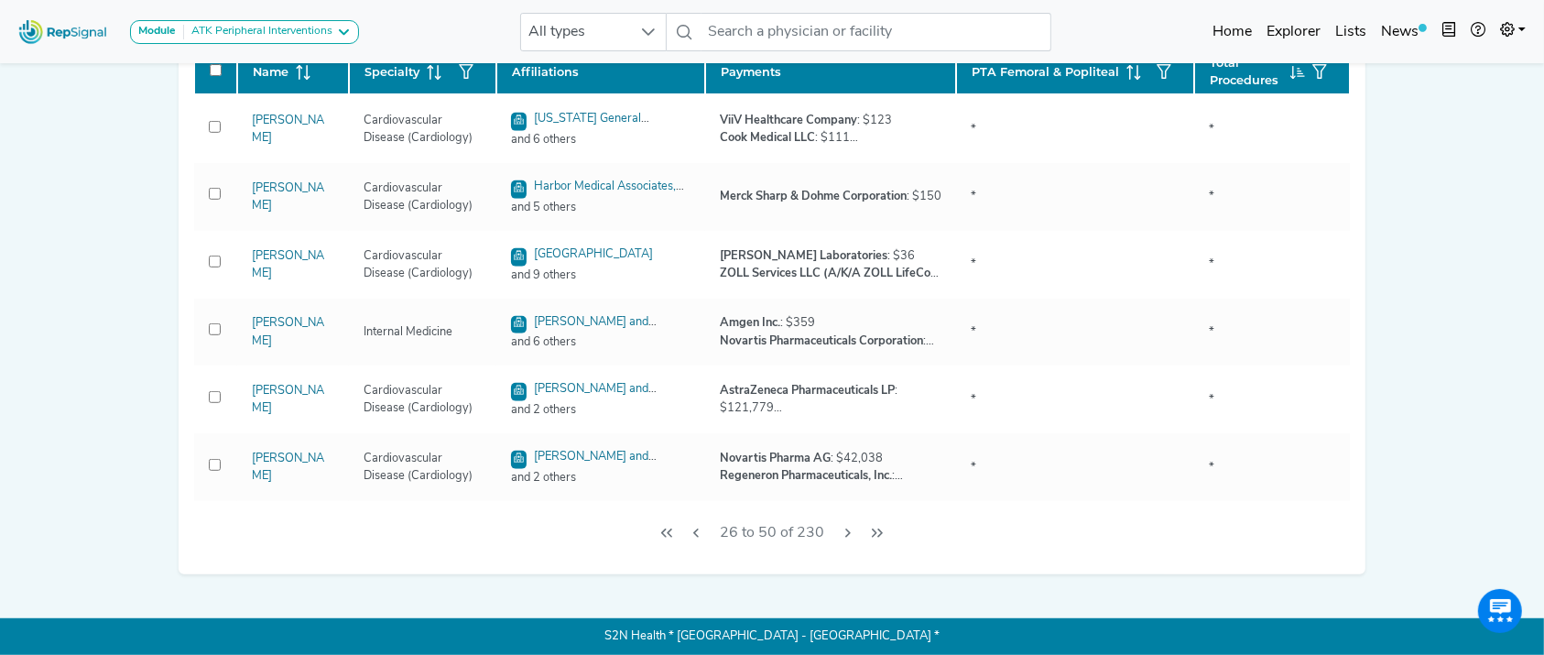
checkbox input "false"
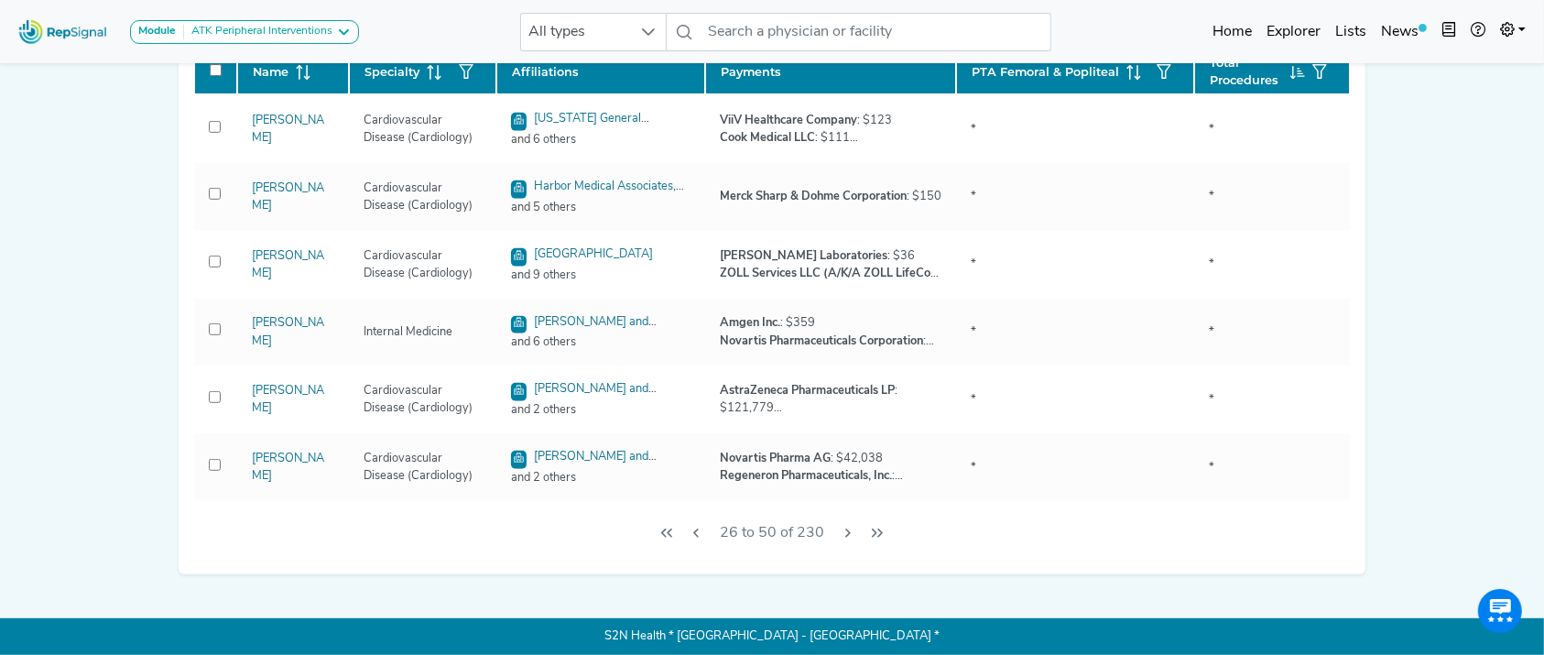
checkbox input "false"
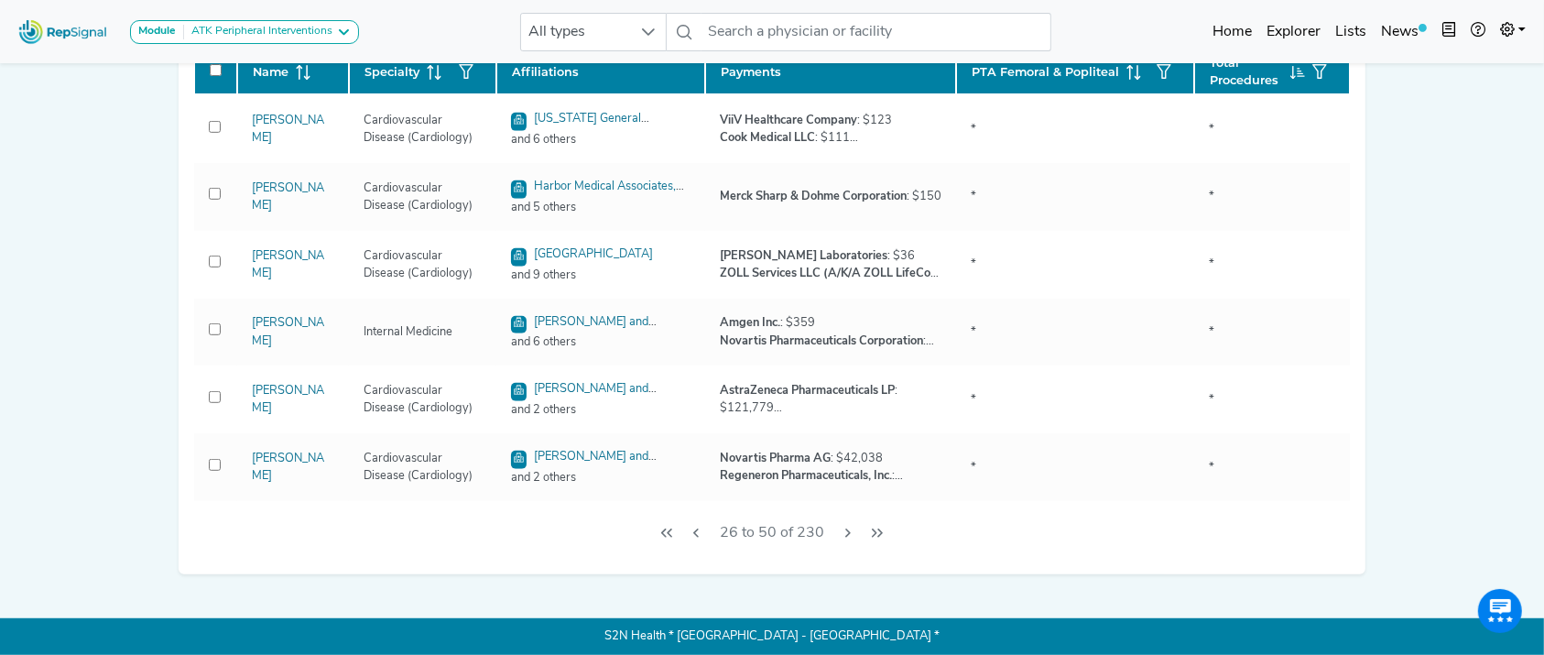
checkbox input "false"
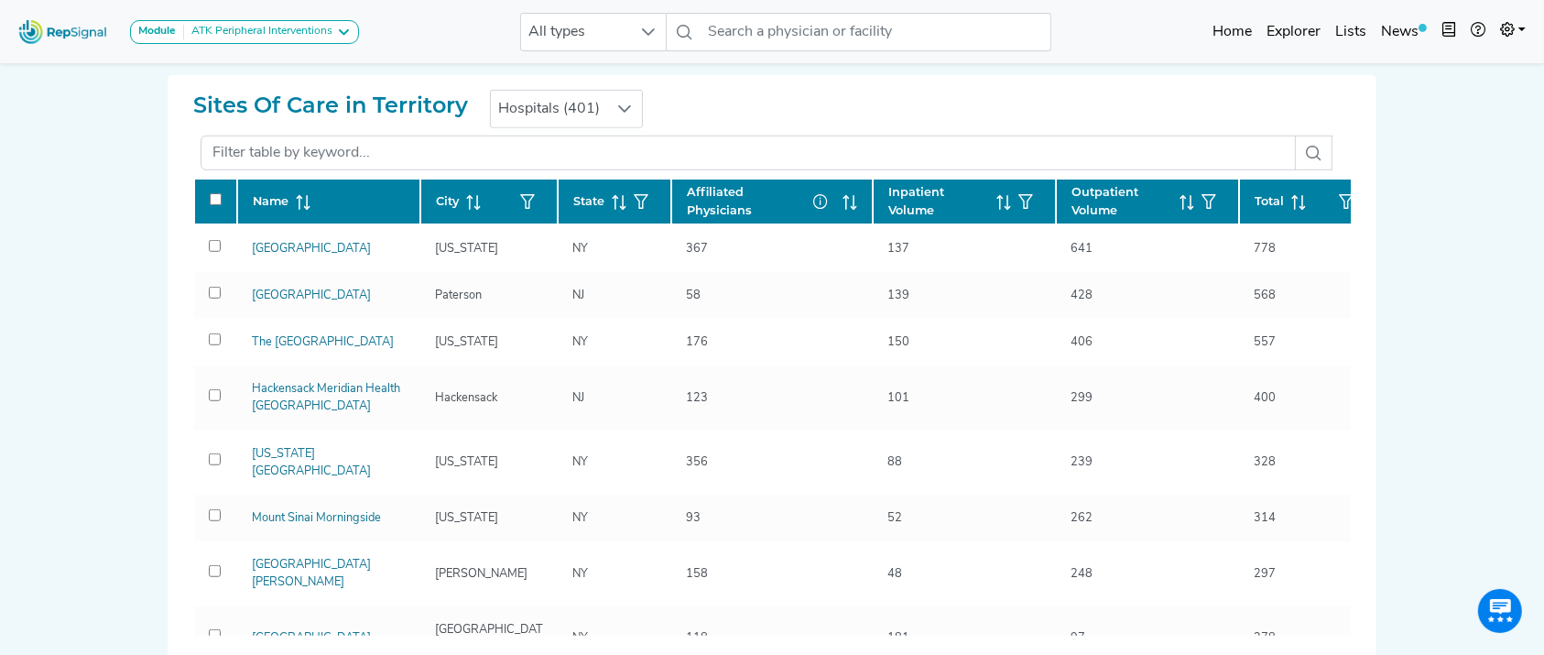
scroll to position [1171, 0]
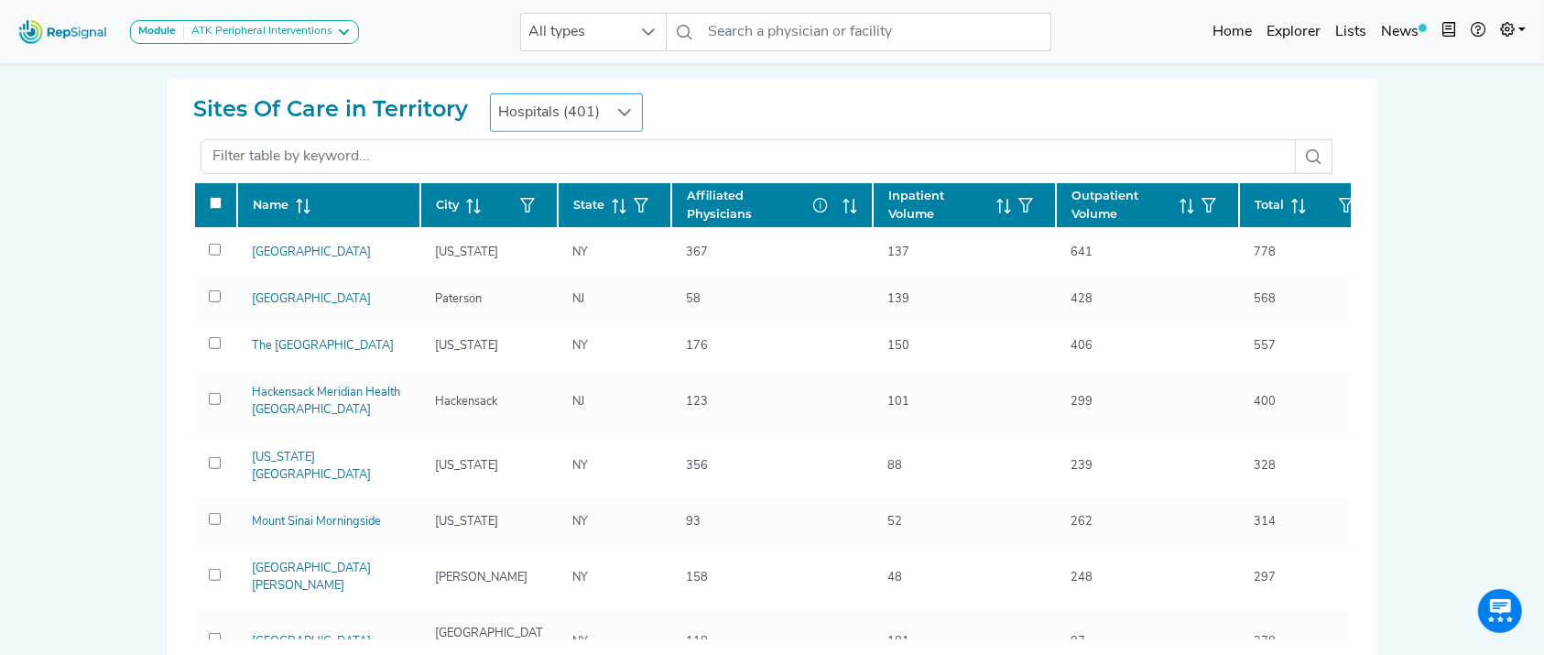
click at [568, 110] on span "Hospitals (401)" at bounding box center [549, 112] width 116 height 37
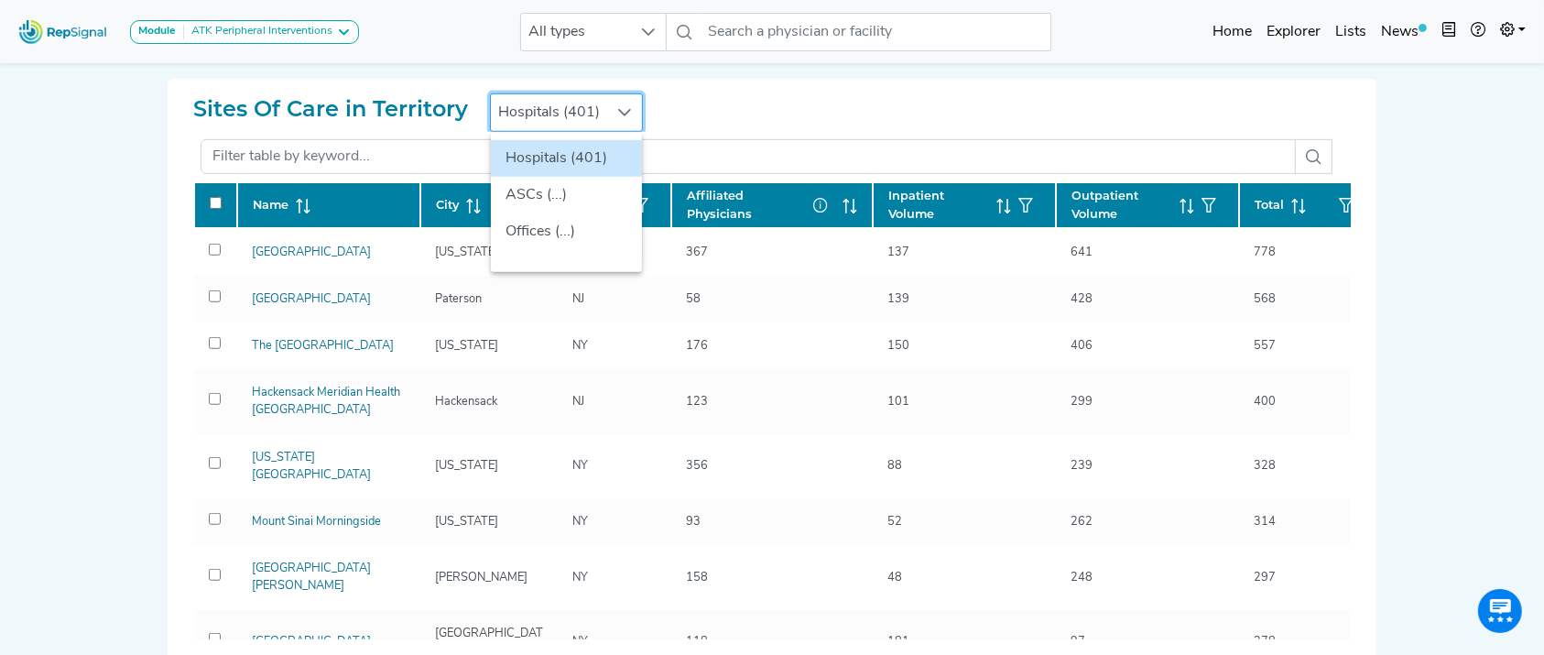
scroll to position [1171, 18]
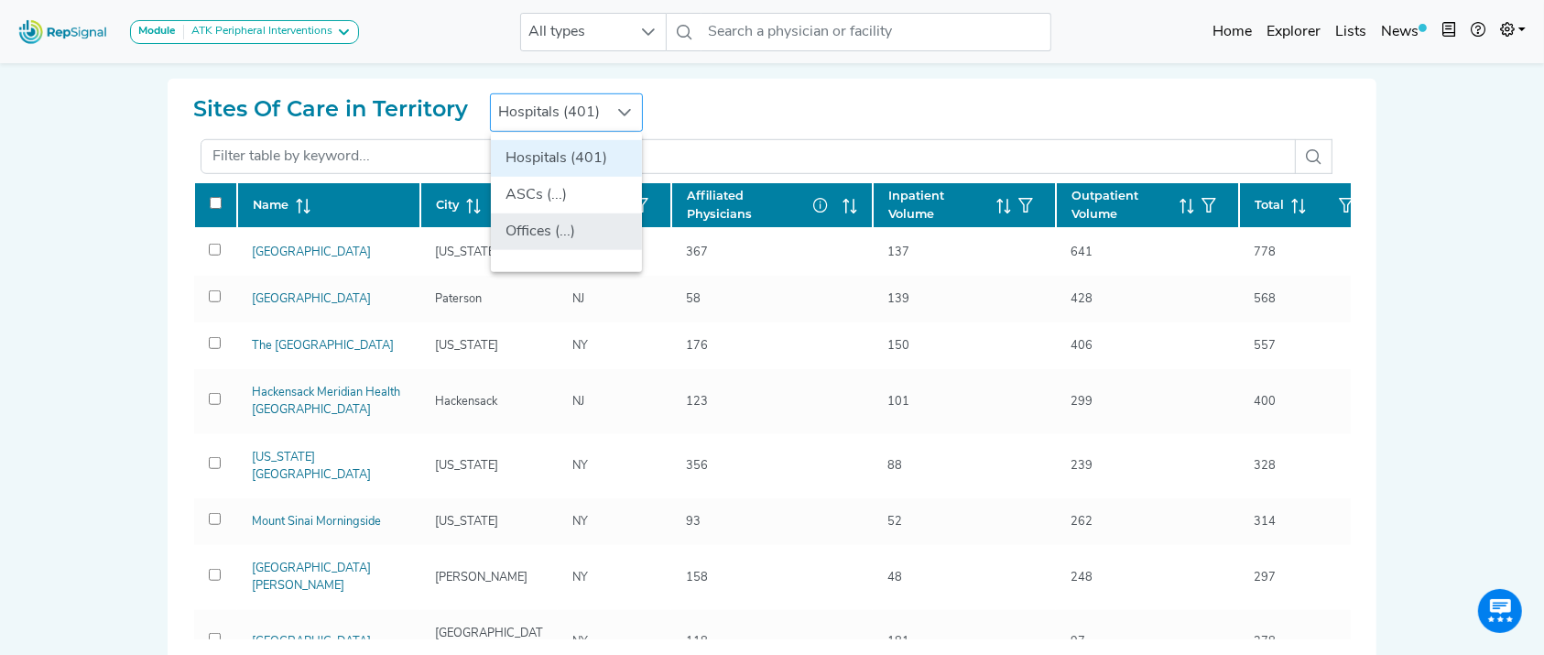
click at [577, 231] on li "Offices (...)" at bounding box center [566, 231] width 151 height 37
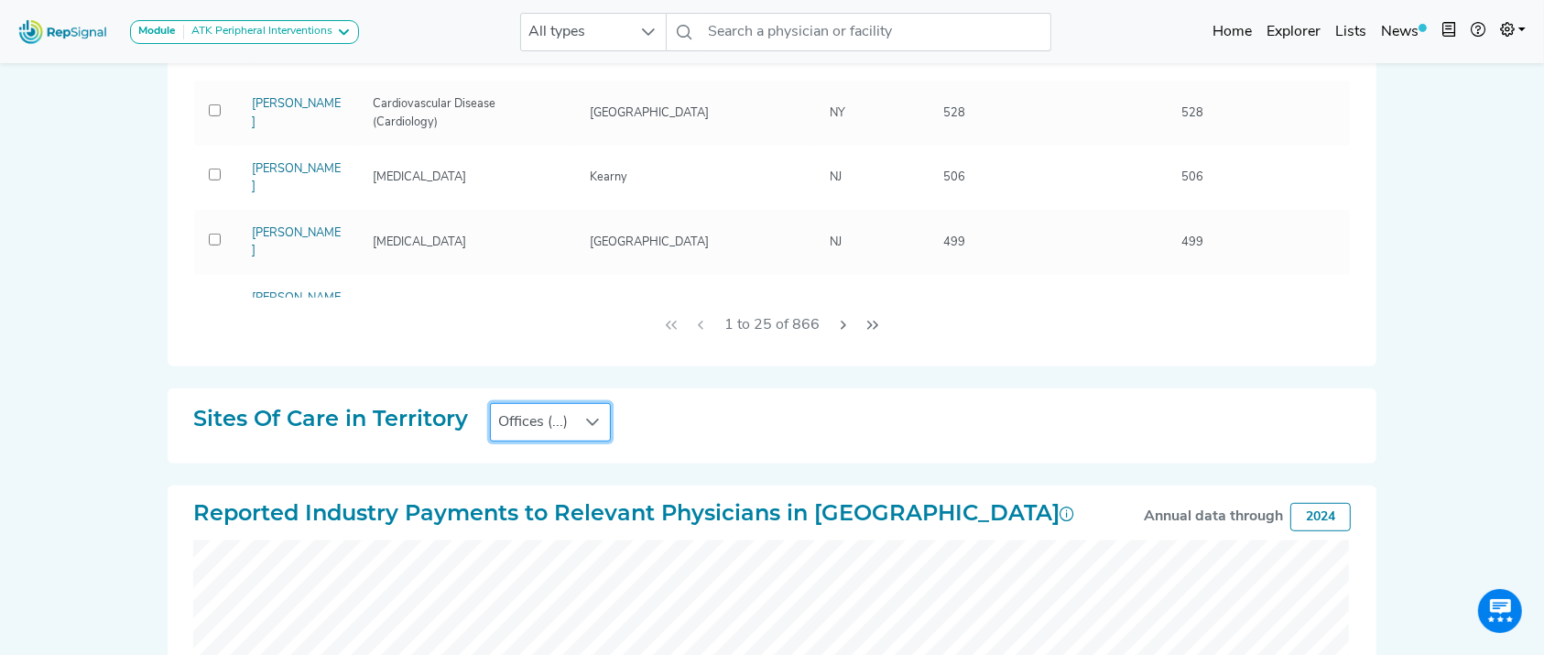
scroll to position [1022, 18]
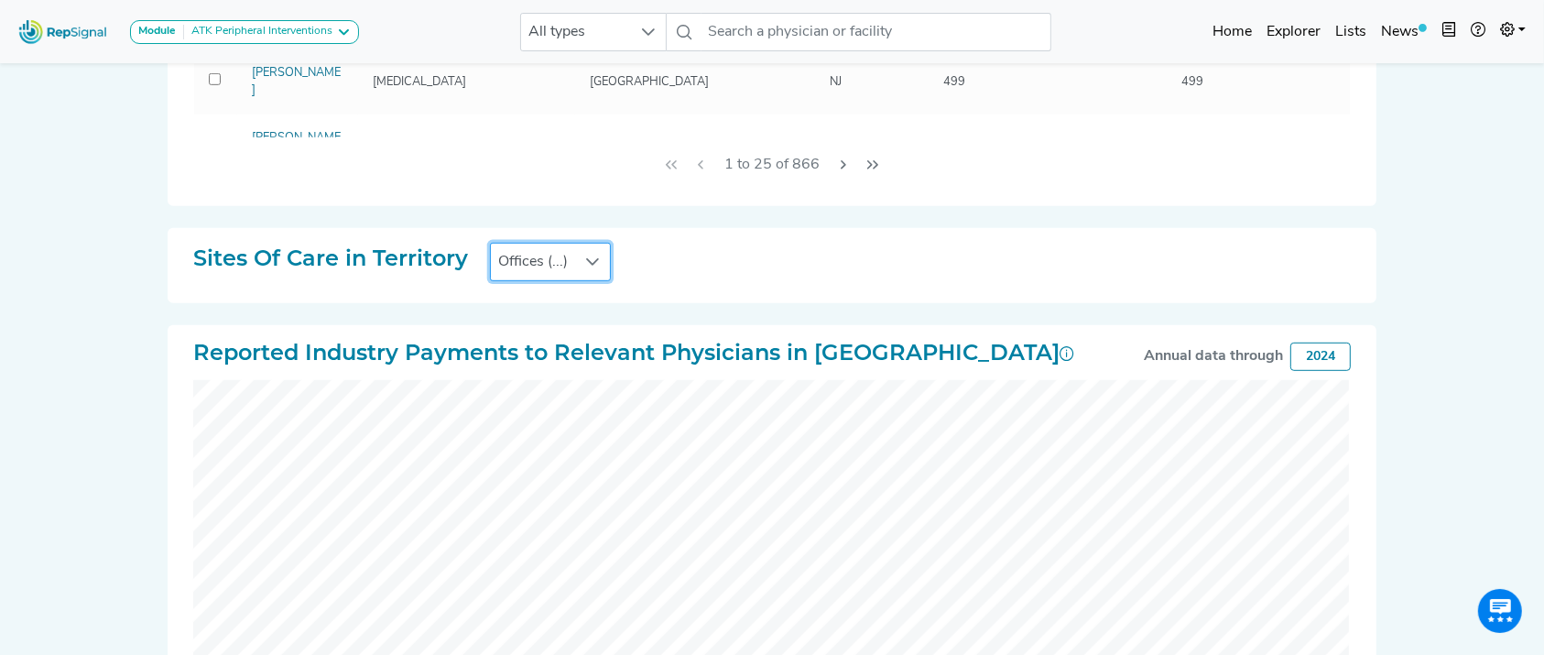
click at [499, 253] on span "Offices (...)" at bounding box center [533, 262] width 84 height 37
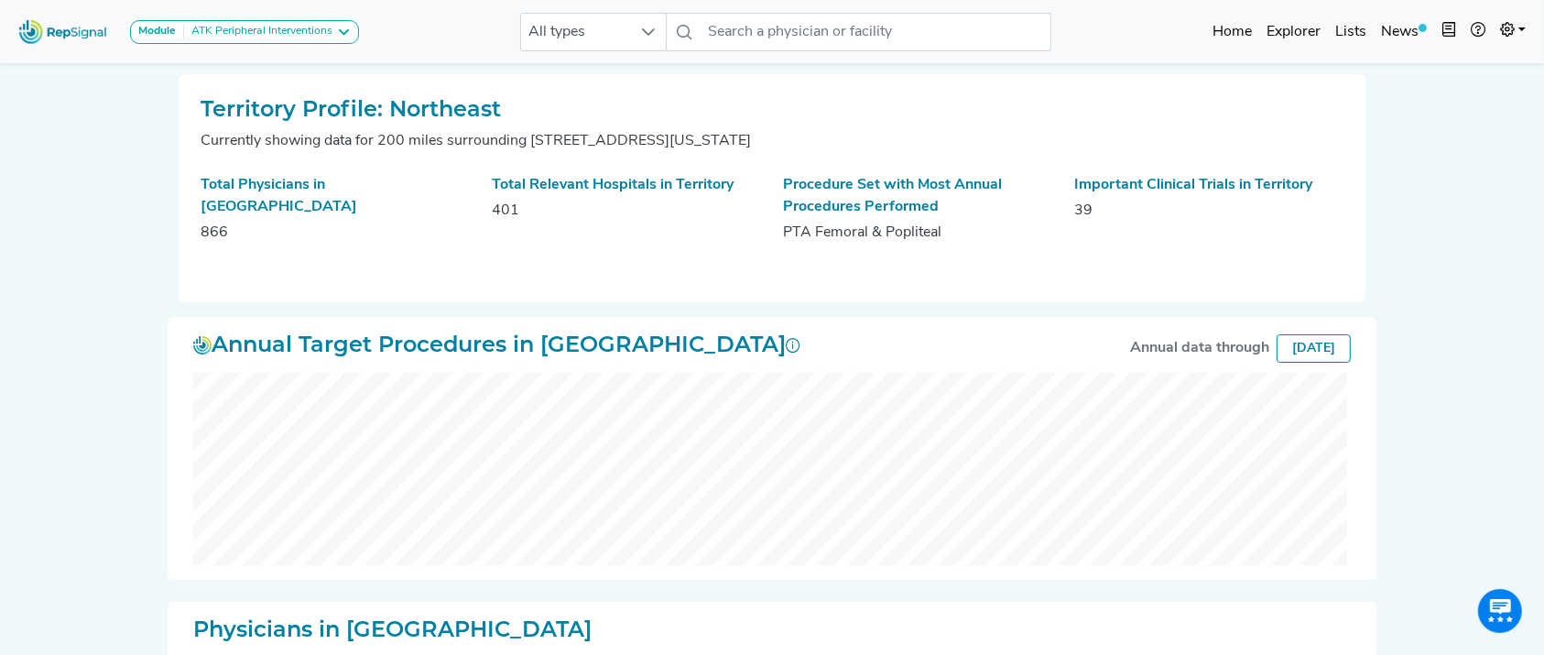
scroll to position [0, 18]
